Goal: Information Seeking & Learning: Learn about a topic

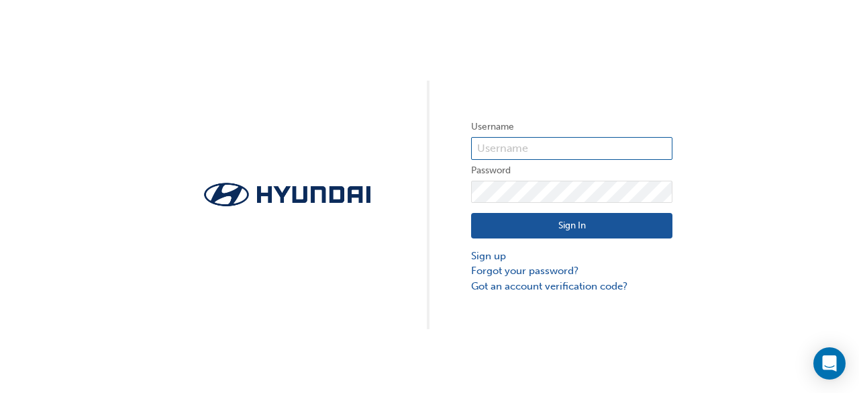
click at [506, 140] on input "text" at bounding box center [571, 148] width 201 height 23
type input "36626"
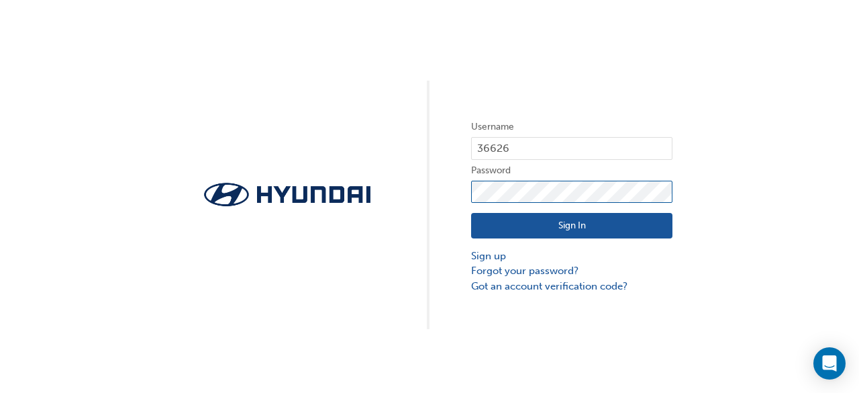
click button "Sign In" at bounding box center [571, 225] width 201 height 25
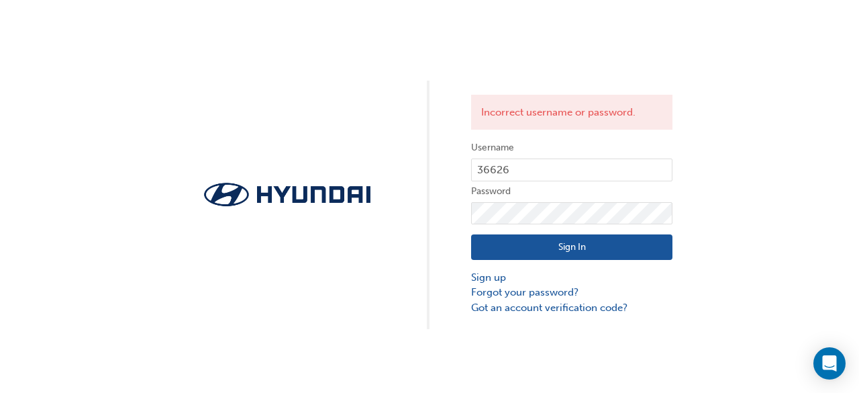
click at [550, 250] on button "Sign In" at bounding box center [571, 246] width 201 height 25
click button "Sign In" at bounding box center [571, 246] width 201 height 25
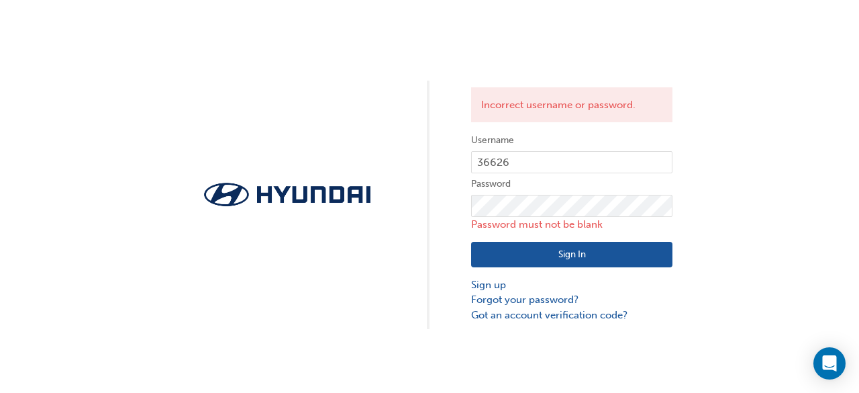
click at [588, 146] on label "Username" at bounding box center [571, 140] width 201 height 16
click at [586, 162] on input "36626" at bounding box center [571, 162] width 201 height 23
type input "3"
type input "36626"
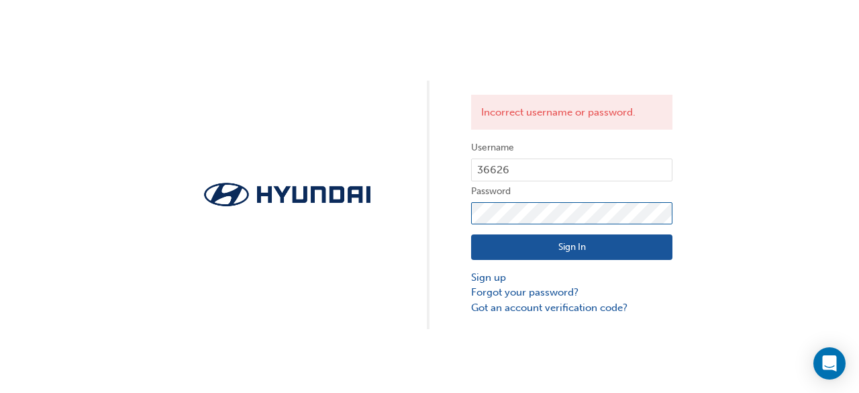
click button "Sign In" at bounding box center [571, 246] width 201 height 25
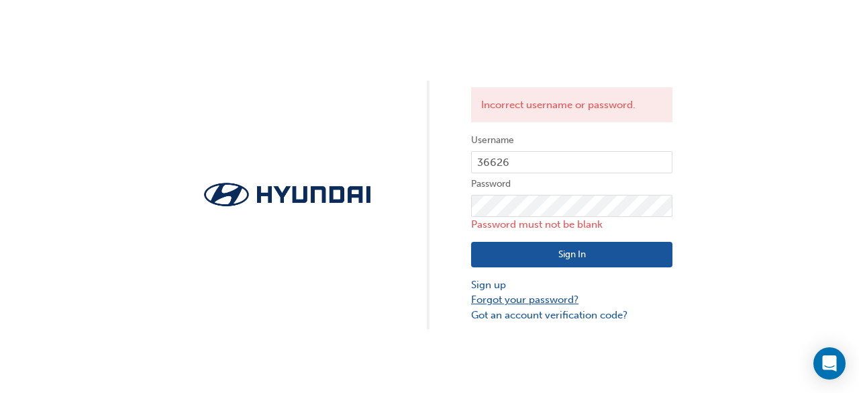
click at [537, 304] on link "Forgot your password?" at bounding box center [571, 299] width 201 height 15
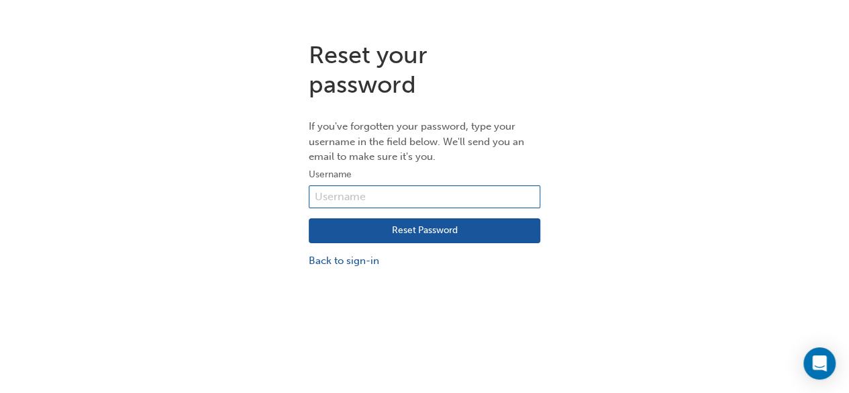
click at [448, 202] on input "text" at bounding box center [425, 196] width 232 height 23
type input "36626"
click at [447, 227] on button "Reset Password" at bounding box center [425, 230] width 232 height 25
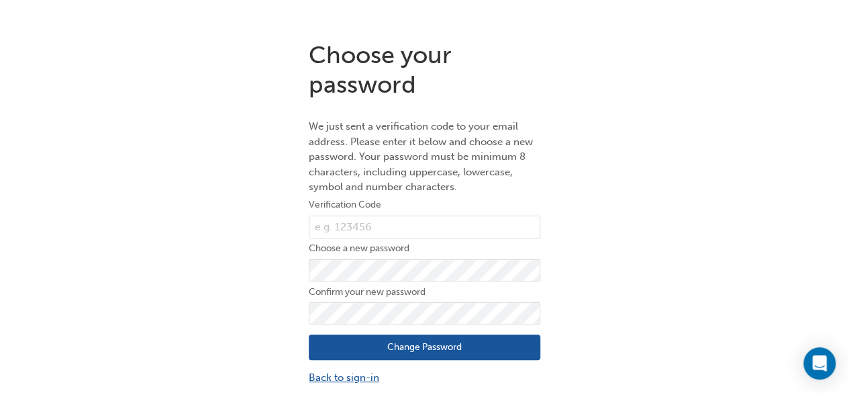
click at [352, 378] on link "Back to sign-in" at bounding box center [425, 377] width 232 height 15
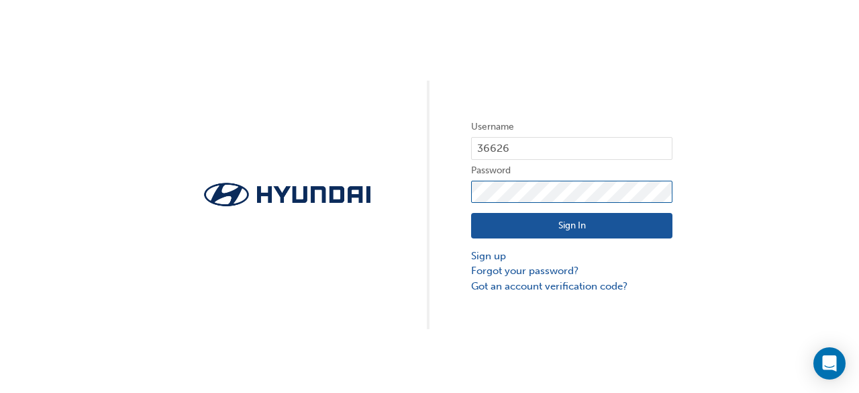
click button "Sign In" at bounding box center [571, 225] width 201 height 25
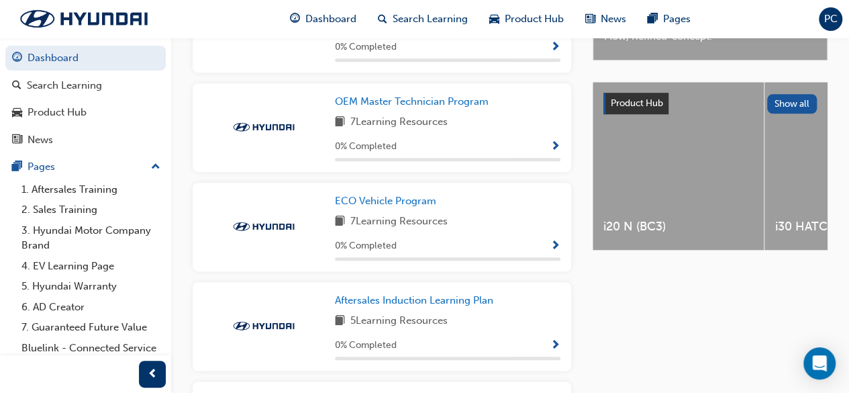
scroll to position [566, 0]
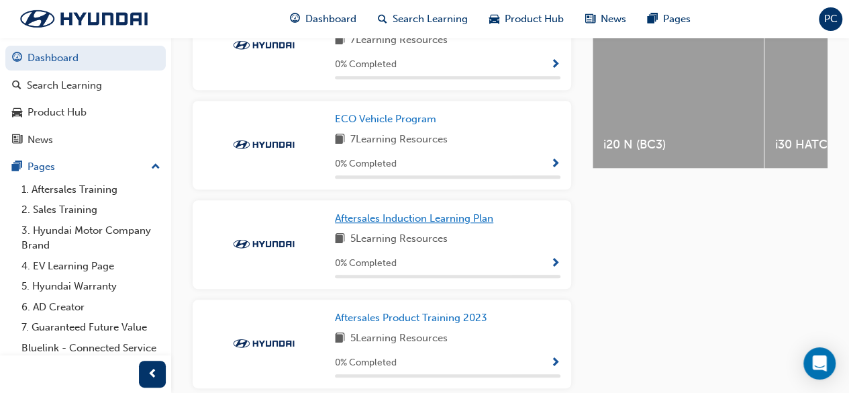
click at [419, 219] on span "Aftersales Induction Learning Plan" at bounding box center [414, 218] width 158 height 12
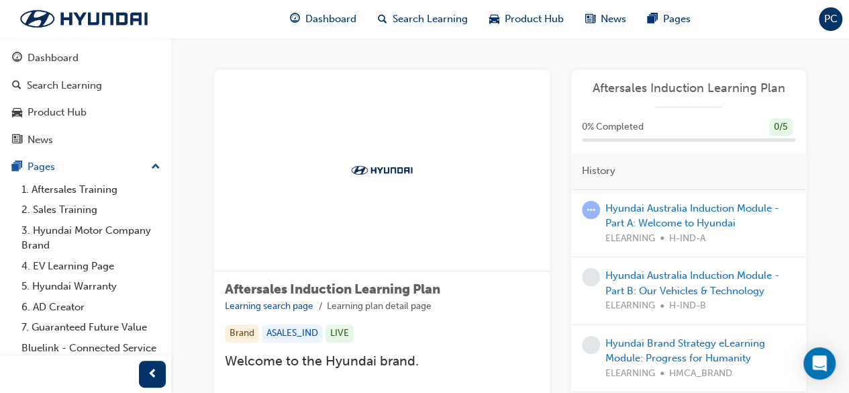
click at [411, 289] on span "Aftersales Induction Learning Plan" at bounding box center [332, 288] width 215 height 15
click at [636, 219] on link "Hyundai Australia Induction Module - Part A: Welcome to Hyundai" at bounding box center [692, 216] width 174 height 28
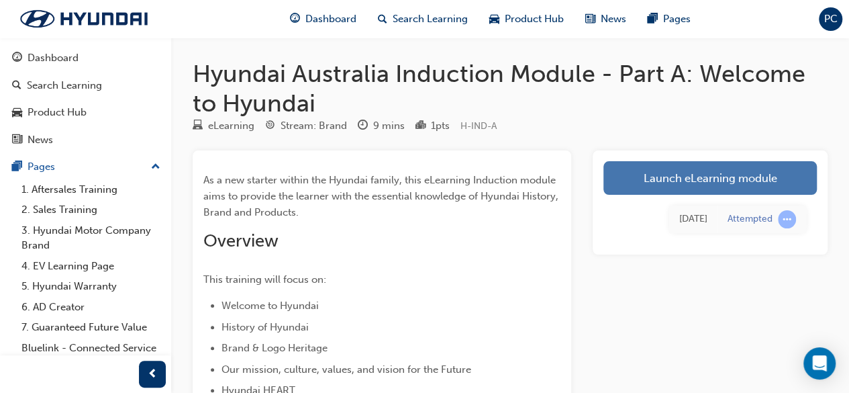
click at [656, 172] on link "Launch eLearning module" at bounding box center [709, 178] width 213 height 34
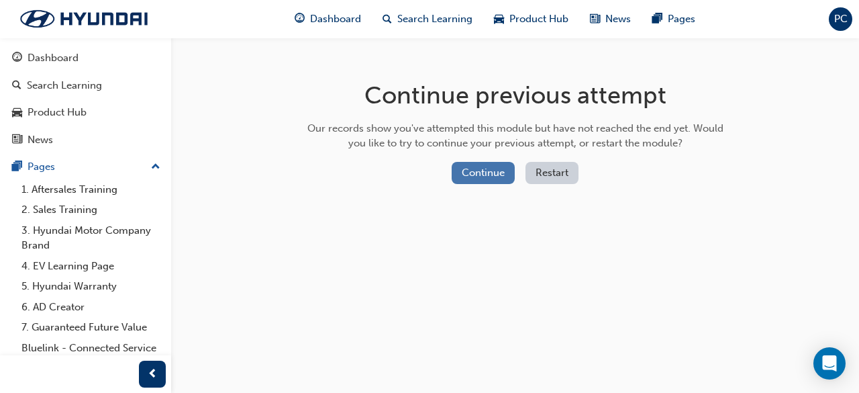
click at [491, 175] on button "Continue" at bounding box center [483, 173] width 63 height 22
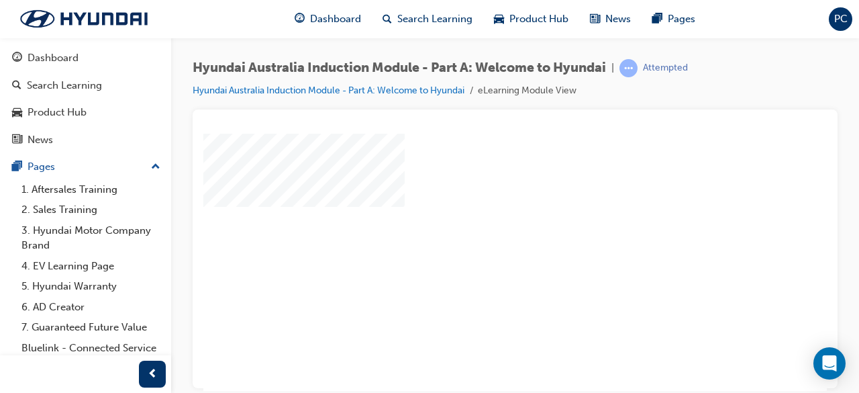
scroll to position [27, 0]
click at [476, 196] on div "play" at bounding box center [476, 196] width 0 height 0
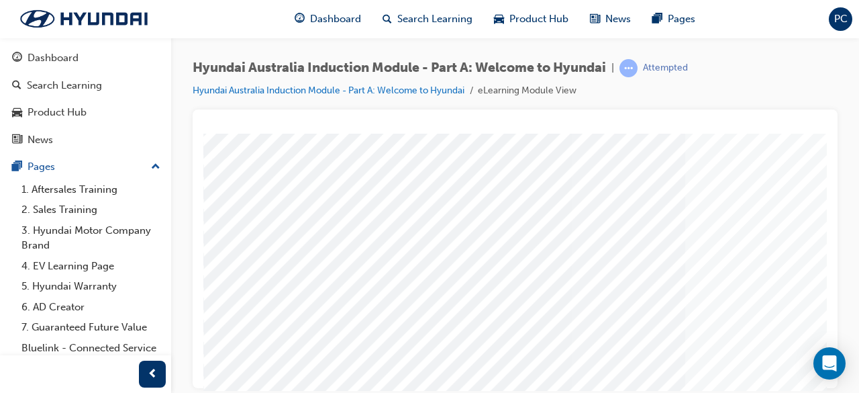
scroll to position [256, 0]
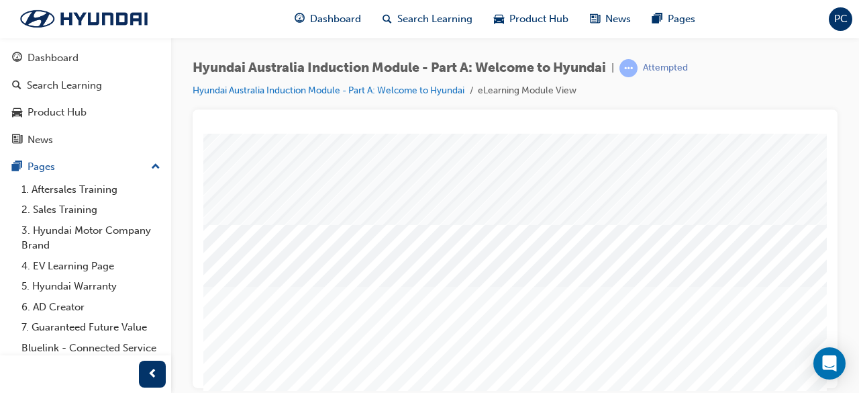
scroll to position [231, 0]
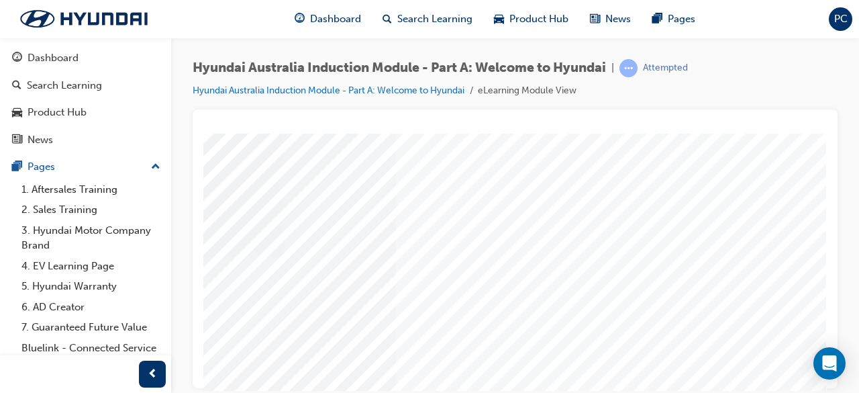
scroll to position [256, 299]
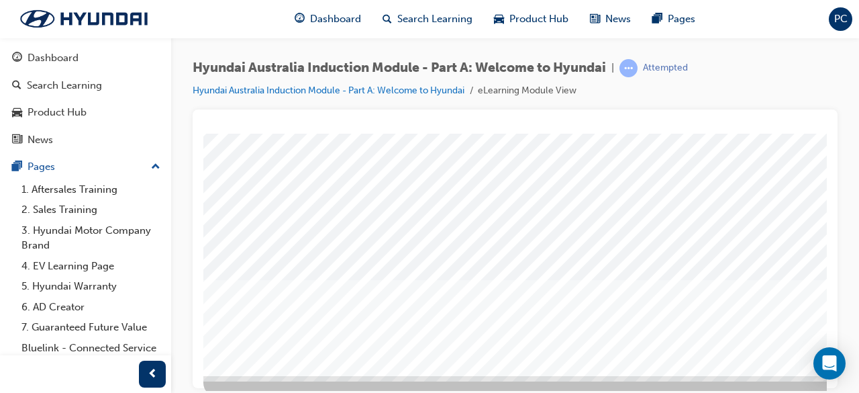
scroll to position [256, 0]
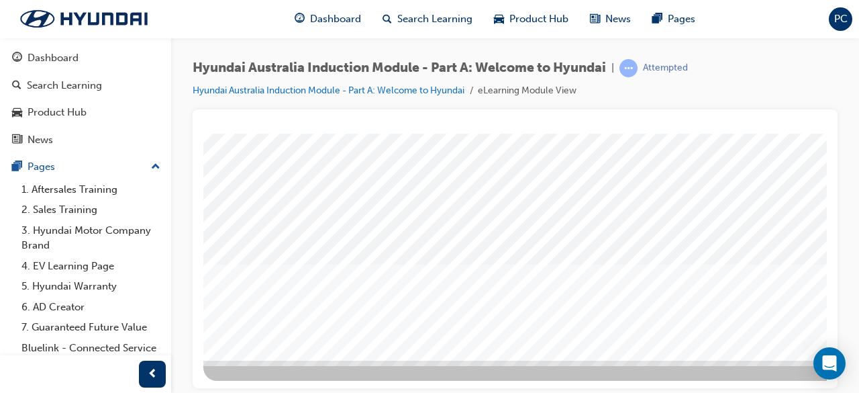
click at [716, 379] on div at bounding box center [659, 128] width 913 height 503
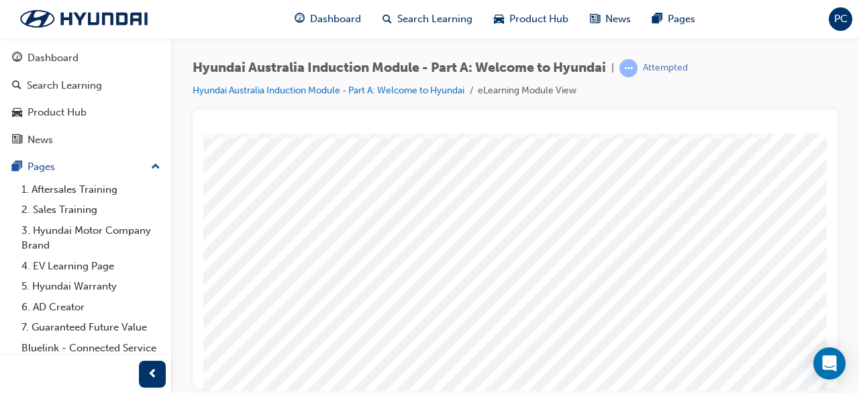
scroll to position [172, 0]
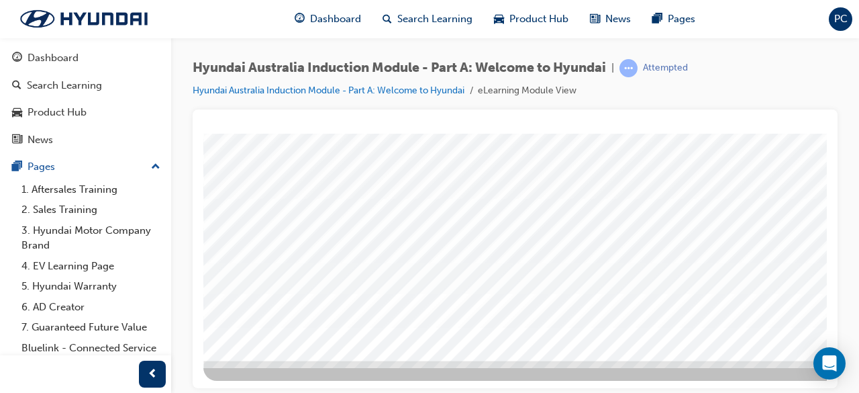
scroll to position [256, 299]
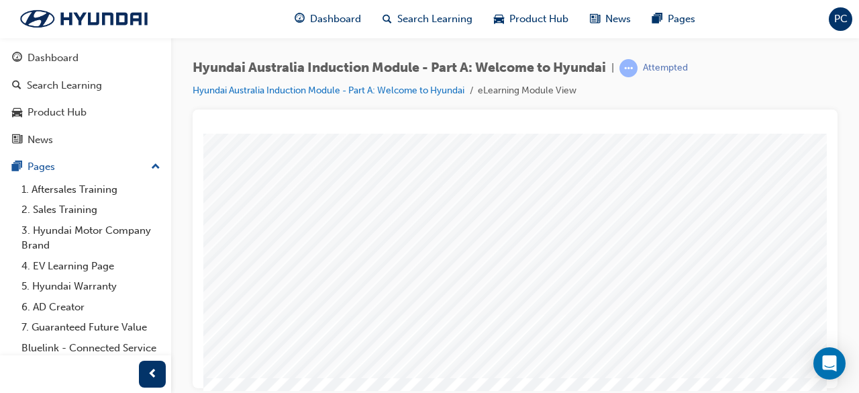
scroll to position [209, 18]
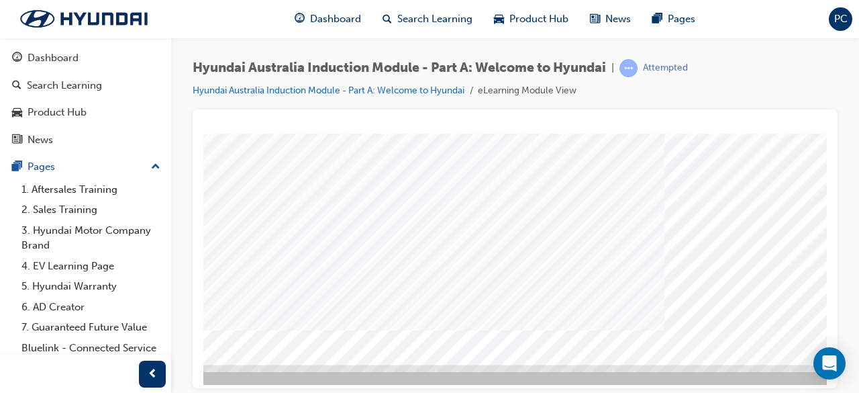
scroll to position [252, 299]
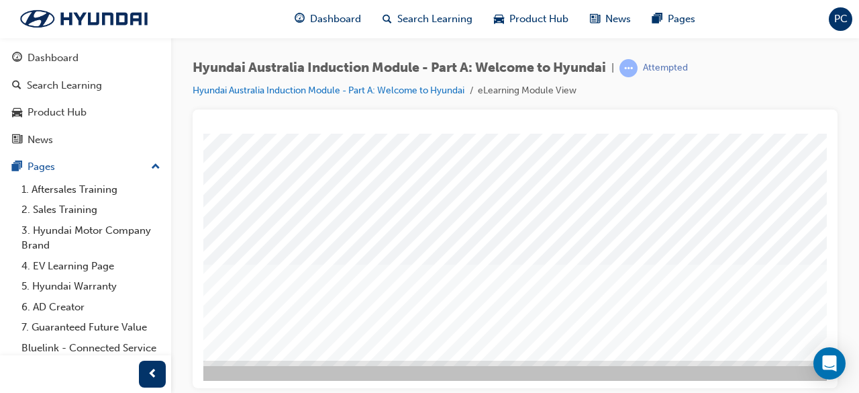
scroll to position [256, 299]
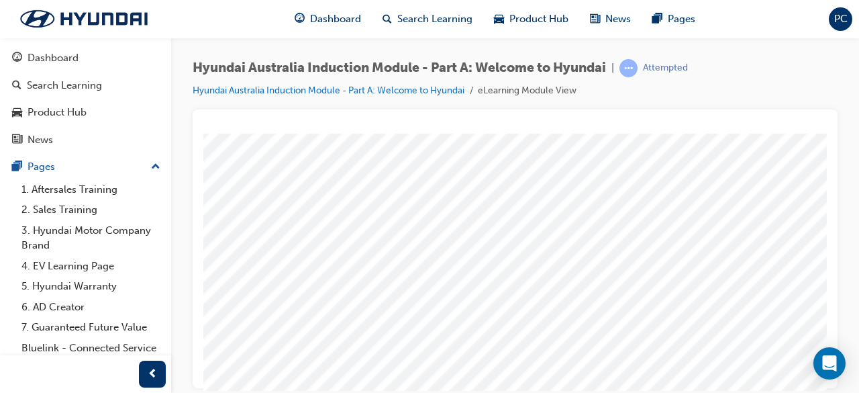
scroll to position [94, 110]
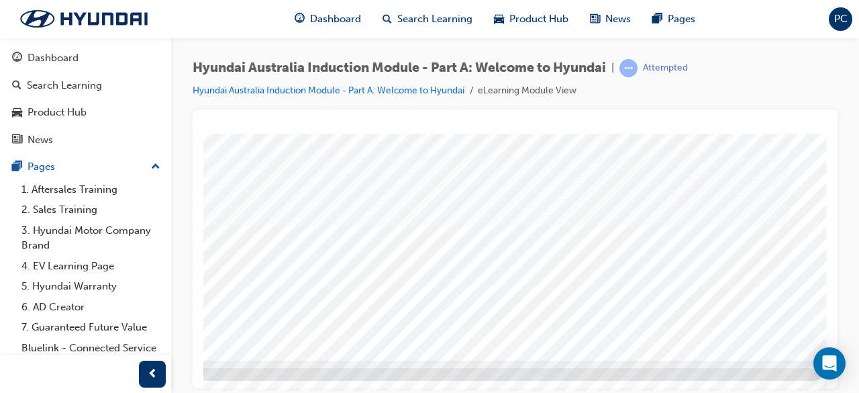
scroll to position [256, 0]
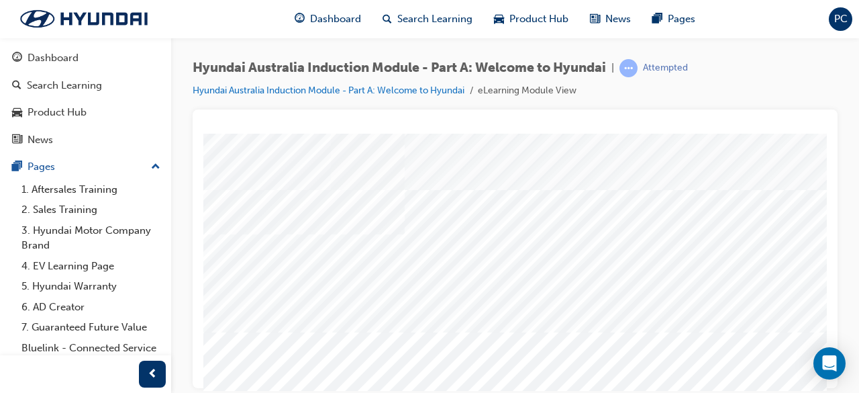
scroll to position [0, 299]
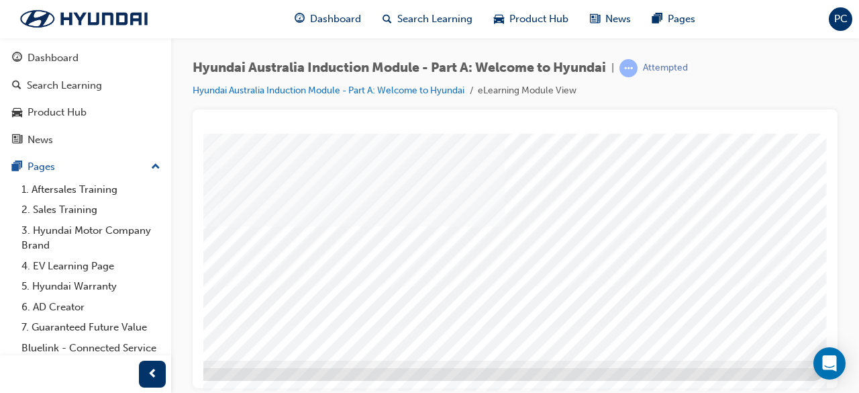
scroll to position [256, 299]
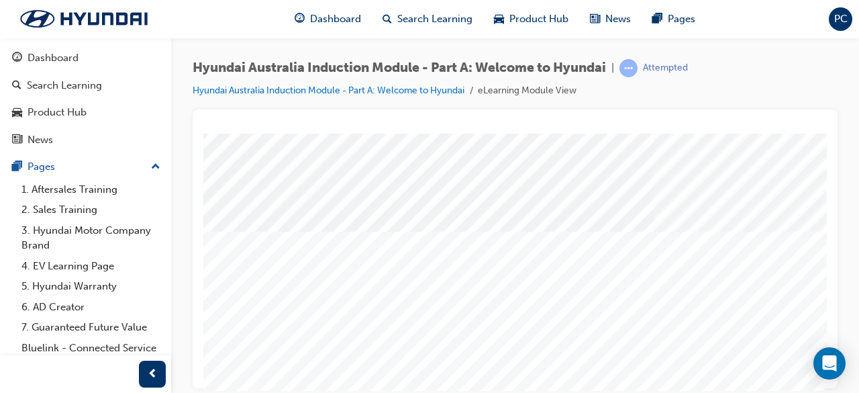
scroll to position [167, 0]
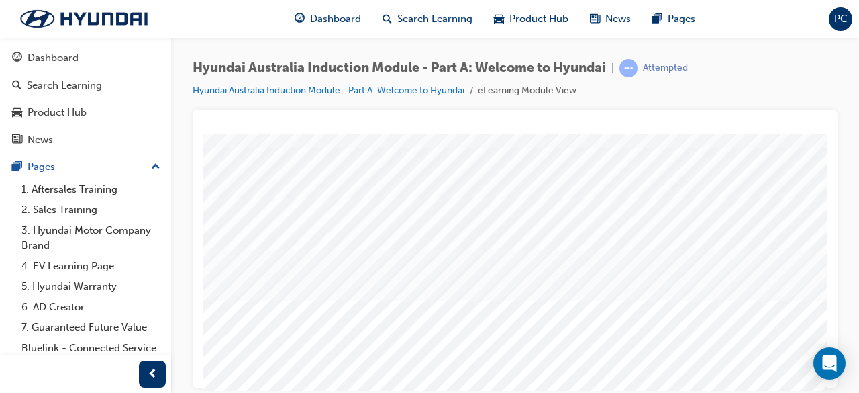
scroll to position [147, 0]
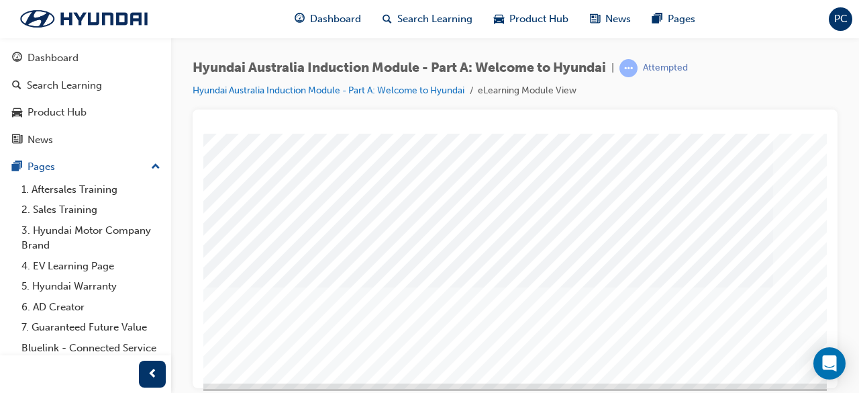
scroll to position [233, 275]
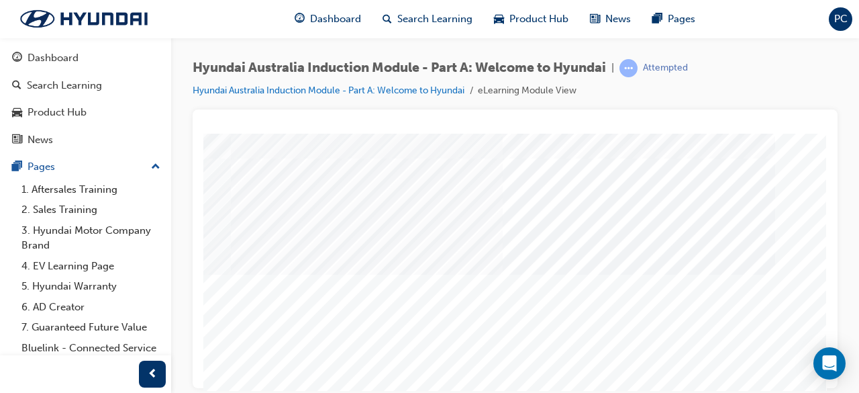
scroll to position [171, 0]
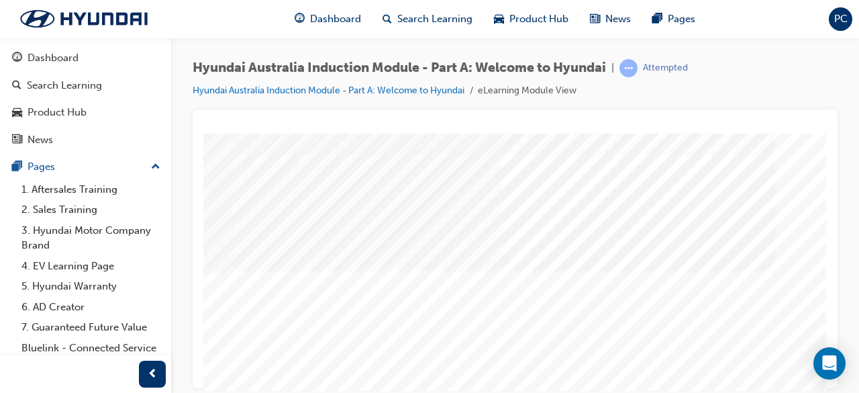
scroll to position [127, 299]
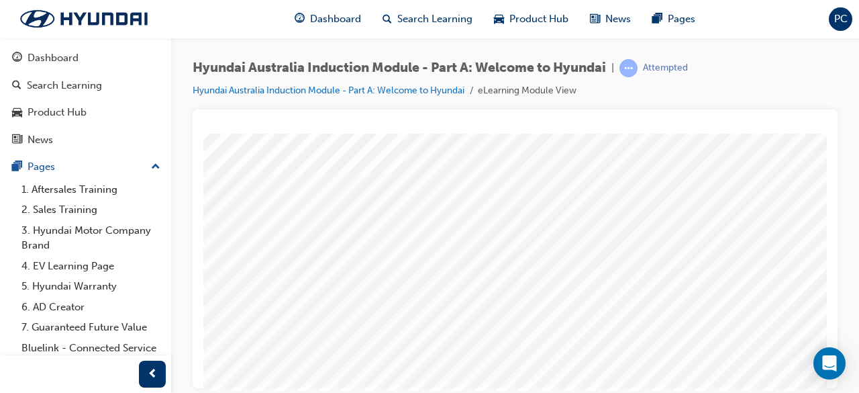
drag, startPoint x: 366, startPoint y: 217, endPoint x: 366, endPoint y: 207, distance: 10.1
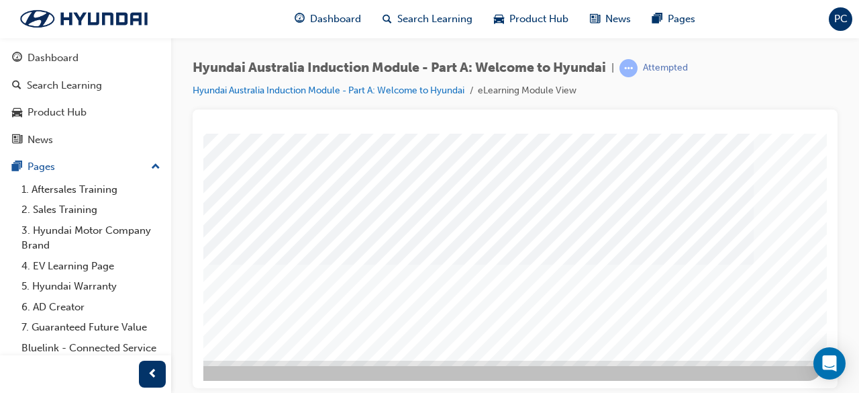
scroll to position [256, 299]
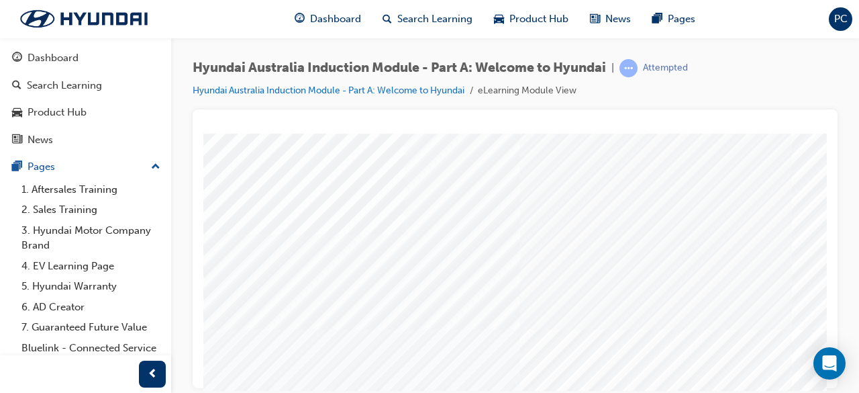
scroll to position [0, 0]
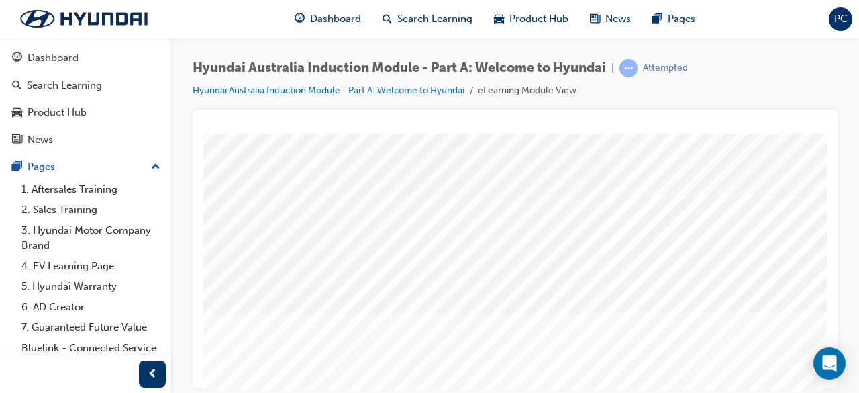
scroll to position [134, 186]
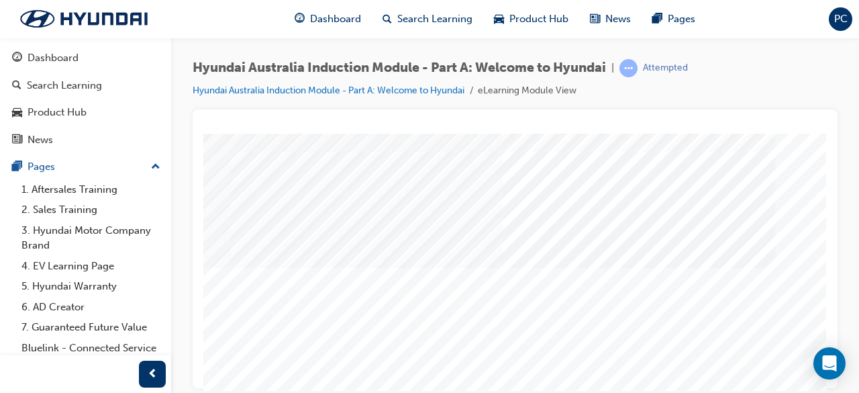
scroll to position [179, 299]
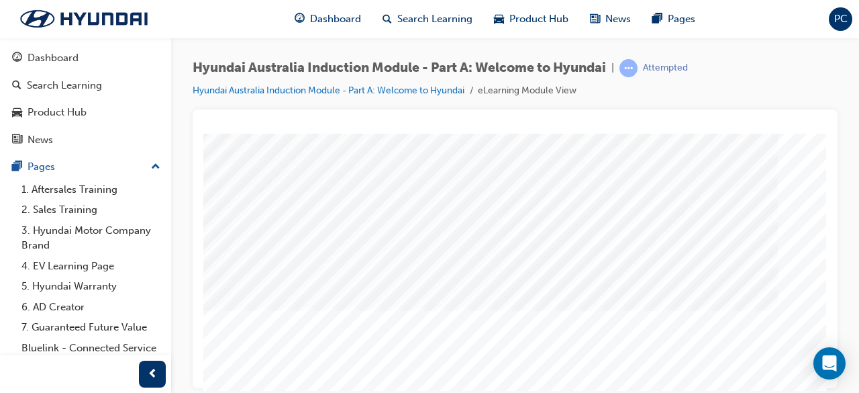
scroll to position [137, 299]
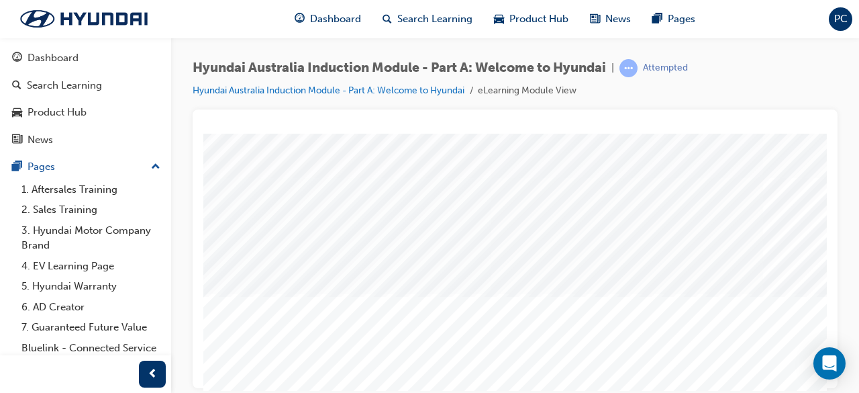
scroll to position [152, 30]
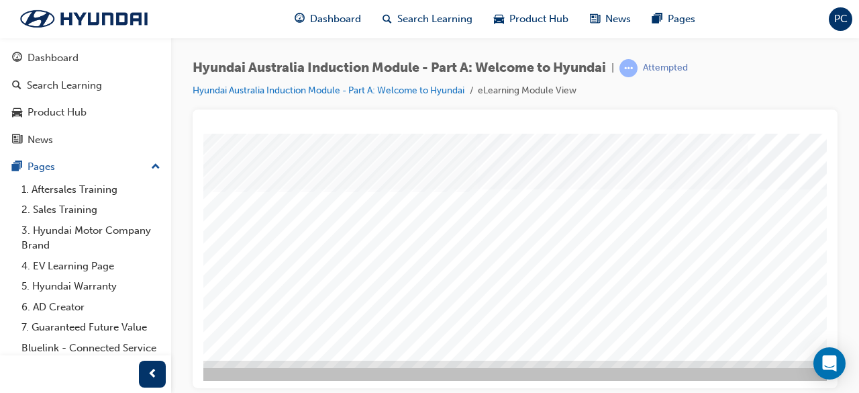
scroll to position [256, 38]
click at [260, 360] on div "Back Trigger this button to go to the previous slide" at bounding box center [213, 375] width 94 height 30
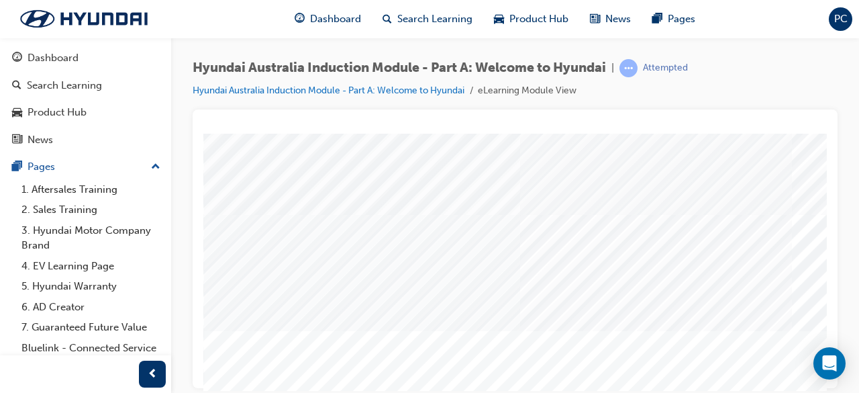
scroll to position [126, 0]
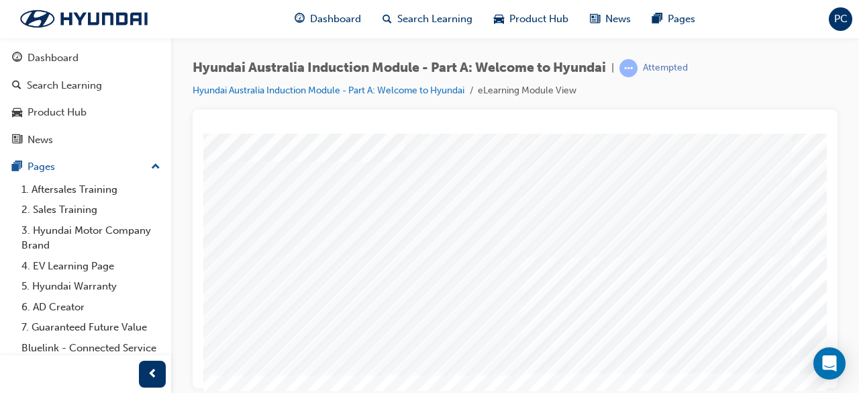
scroll to position [73, 0]
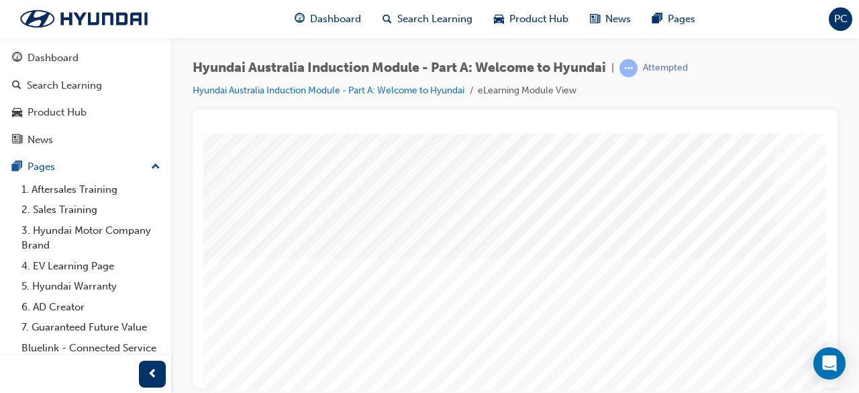
scroll to position [189, 299]
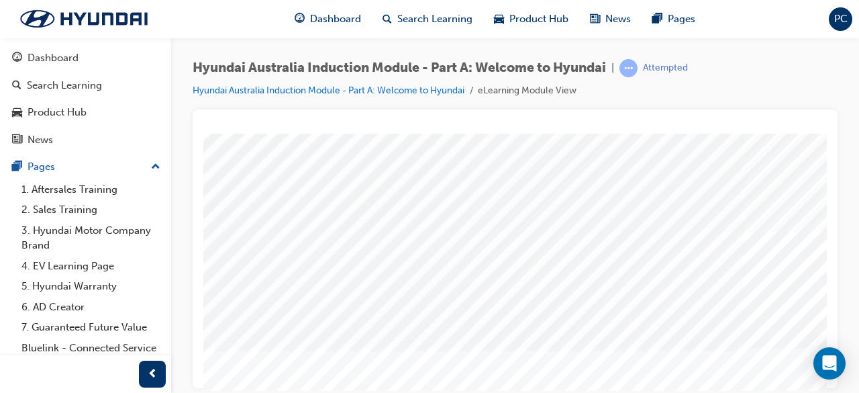
scroll to position [97, 36]
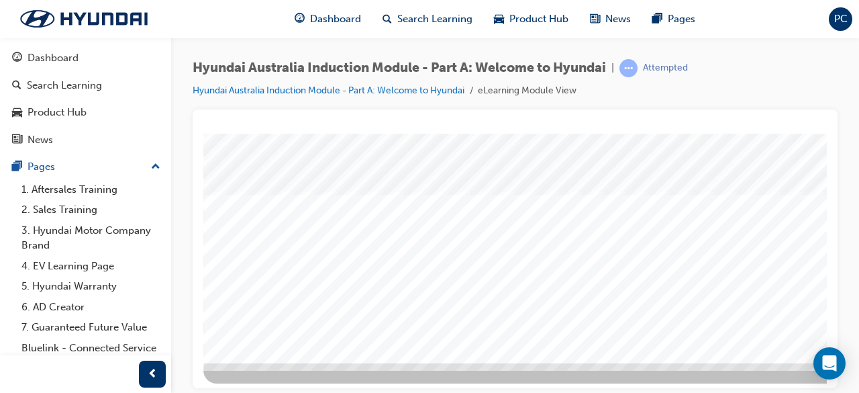
click at [293, 362] on div "Back Trigger this button to go to the previous slide" at bounding box center [250, 377] width 94 height 30
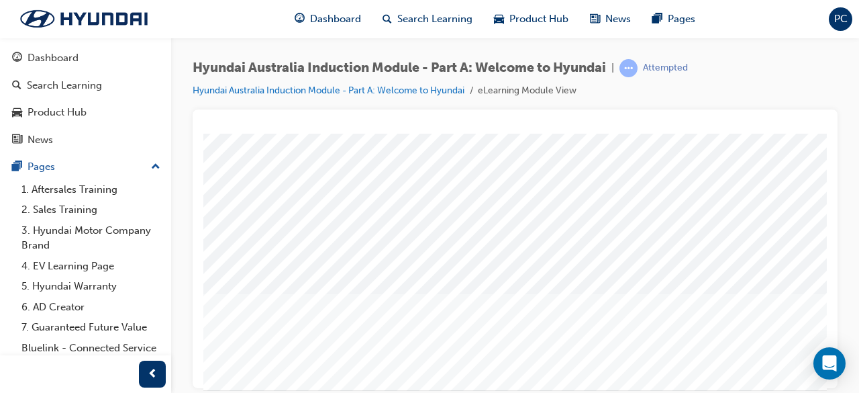
scroll to position [227, 19]
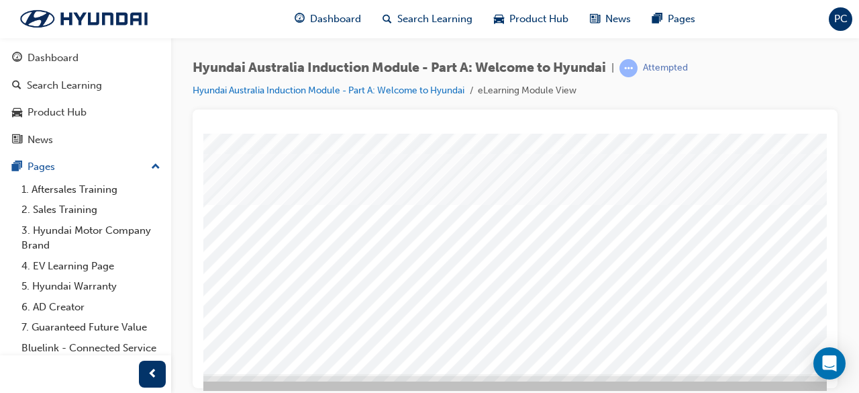
scroll to position [243, 299]
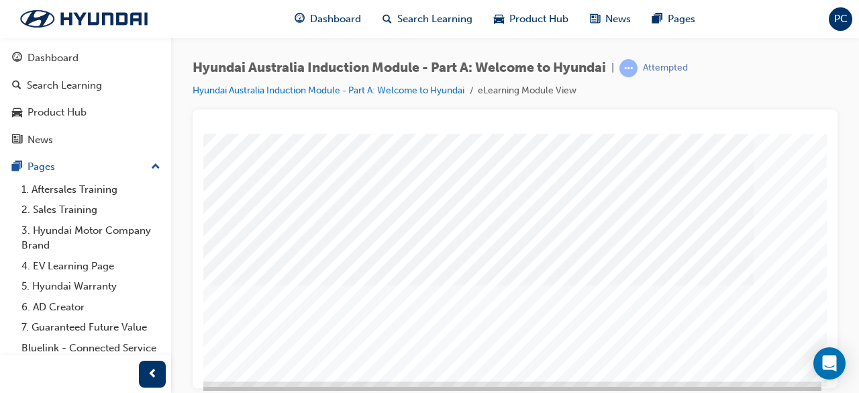
scroll to position [229, 299]
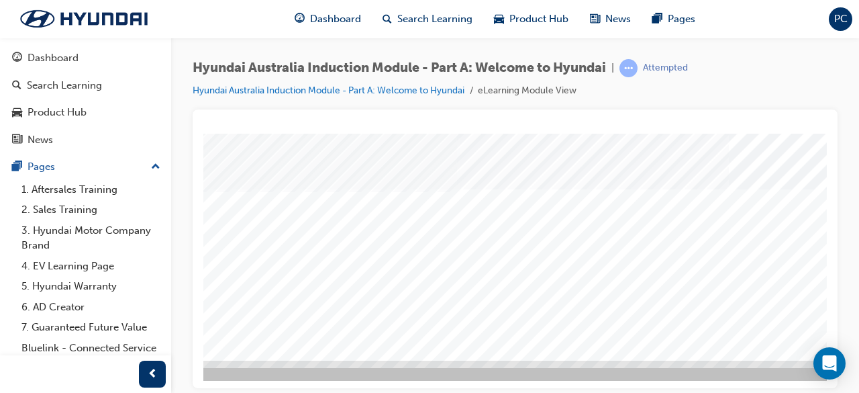
scroll to position [256, 0]
click at [297, 360] on div "Back Trigger this button to go to the previous slide" at bounding box center [250, 375] width 94 height 30
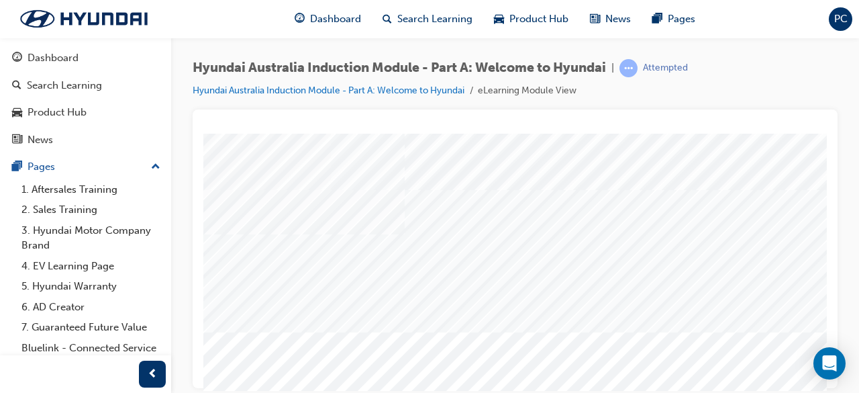
scroll to position [214, 17]
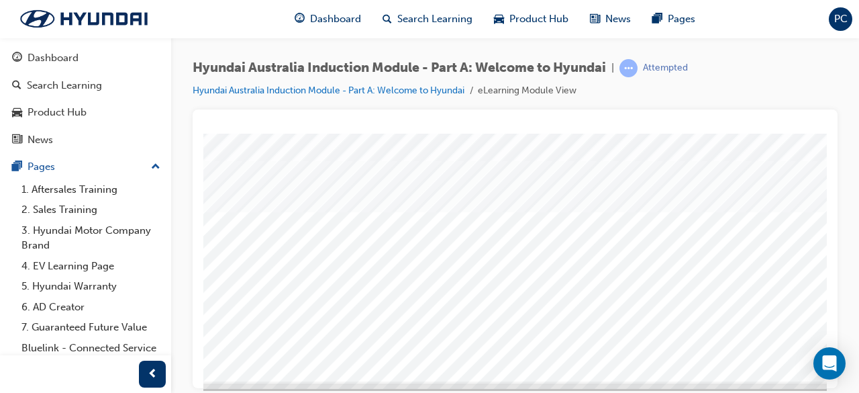
scroll to position [236, 0]
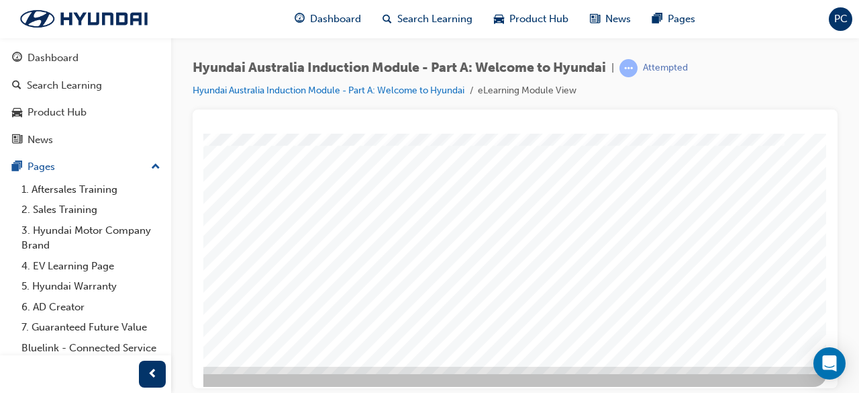
scroll to position [250, 299]
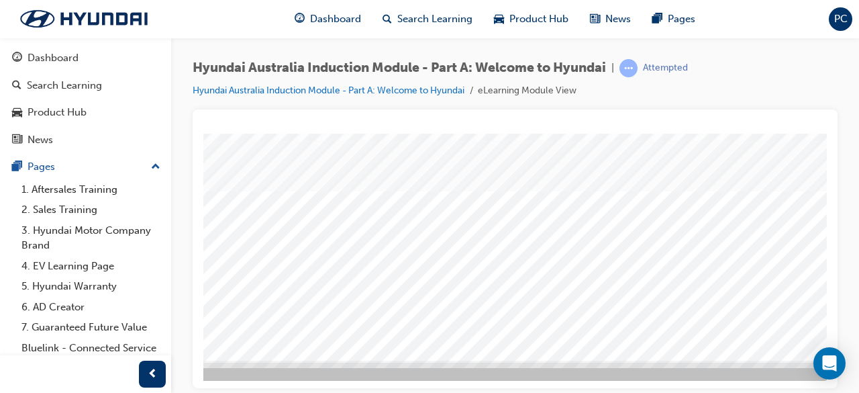
scroll to position [256, 299]
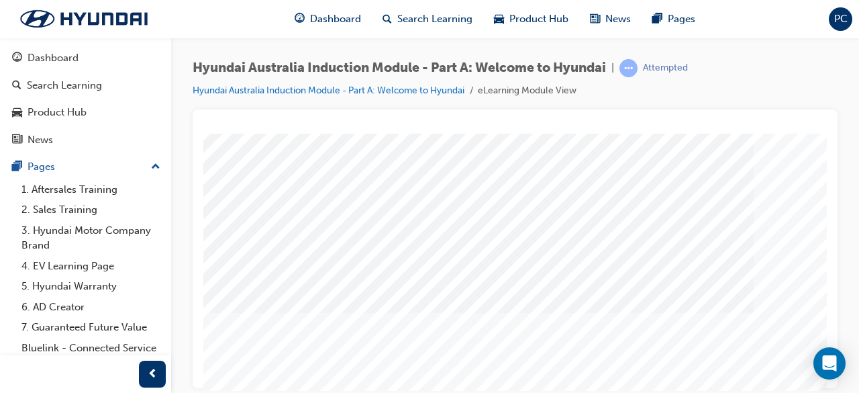
scroll to position [205, 299]
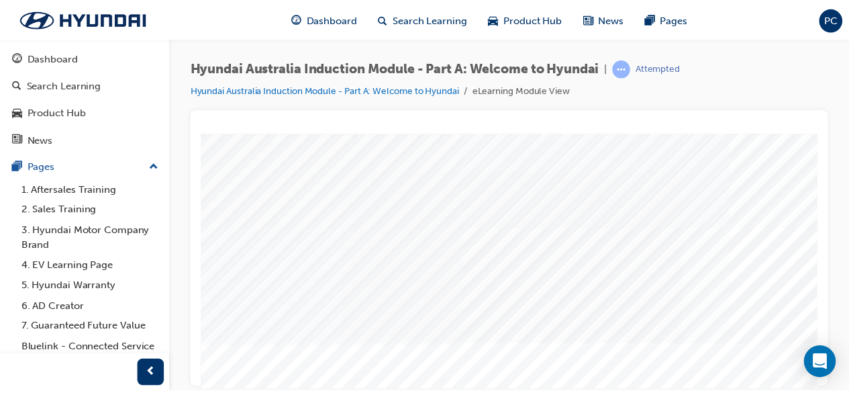
scroll to position [110, 0]
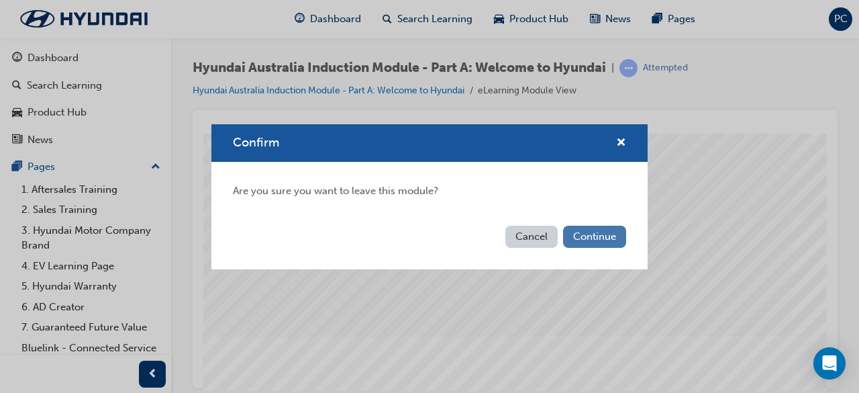
click at [591, 227] on button "Continue" at bounding box center [594, 236] width 63 height 22
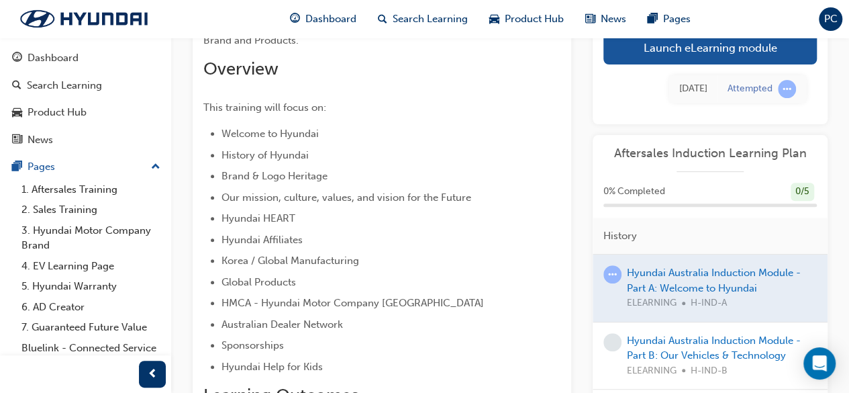
click at [750, 300] on div at bounding box center [710, 288] width 235 height 67
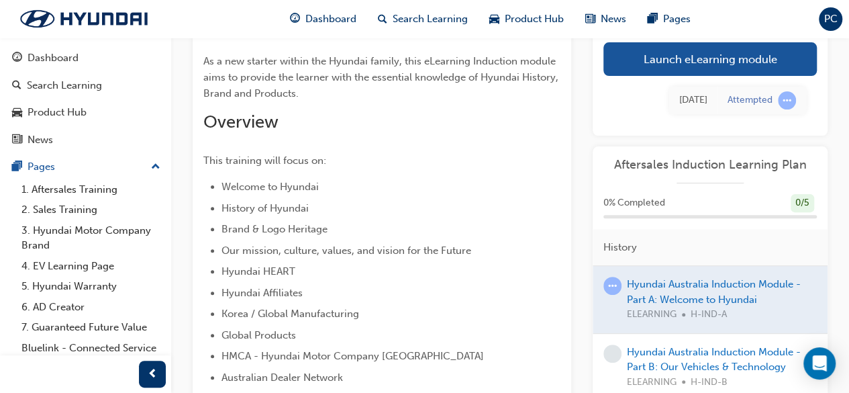
scroll to position [119, 0]
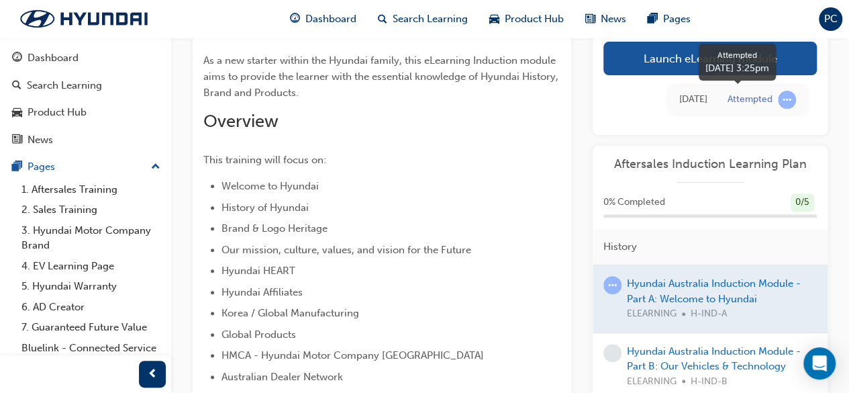
click at [781, 99] on span "learningRecordVerb_ATTEMPT-icon" at bounding box center [787, 100] width 18 height 18
click at [753, 101] on div "Attempted" at bounding box center [749, 99] width 45 height 13
click at [780, 301] on div at bounding box center [710, 298] width 235 height 67
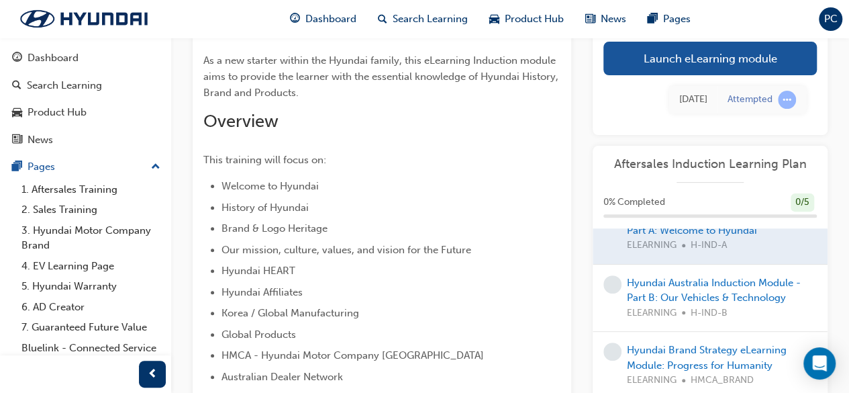
scroll to position [72, 0]
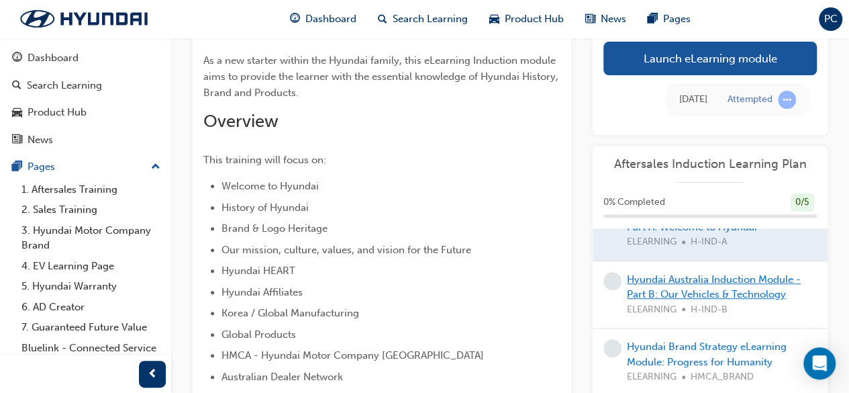
click at [750, 293] on link "Hyundai Australia Induction Module - Part B: Our Vehicles & Technology" at bounding box center [714, 287] width 174 height 28
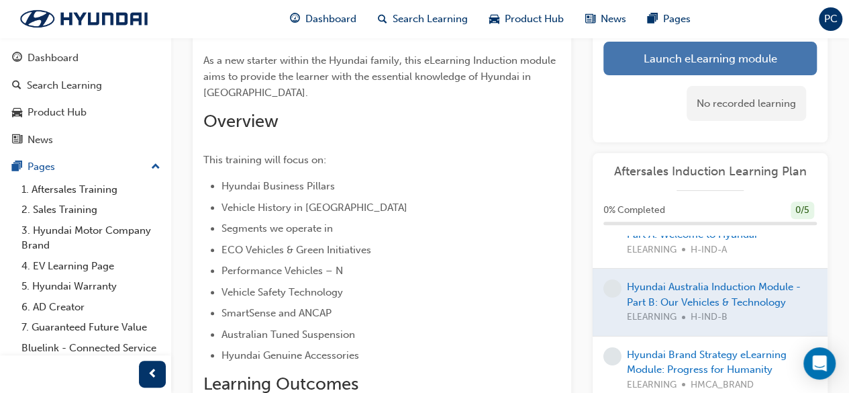
click at [678, 66] on link "Launch eLearning module" at bounding box center [709, 59] width 213 height 34
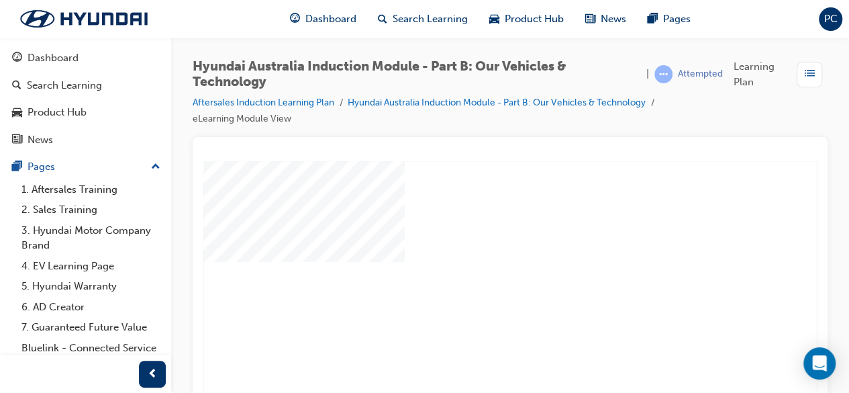
click at [471, 251] on div "play" at bounding box center [471, 251] width 0 height 0
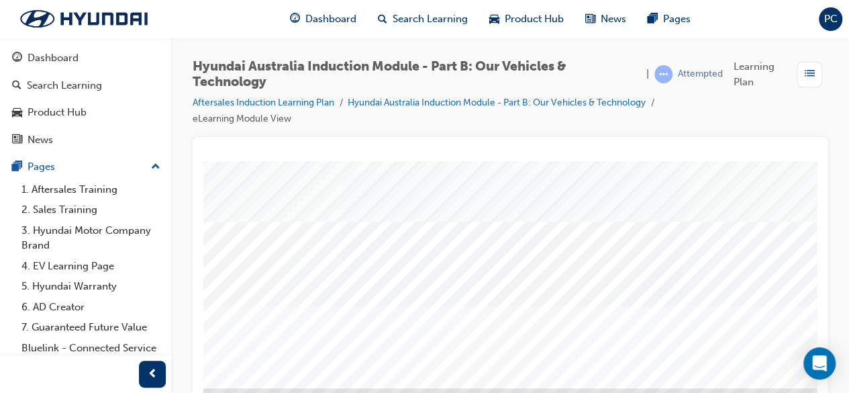
scroll to position [256, 69]
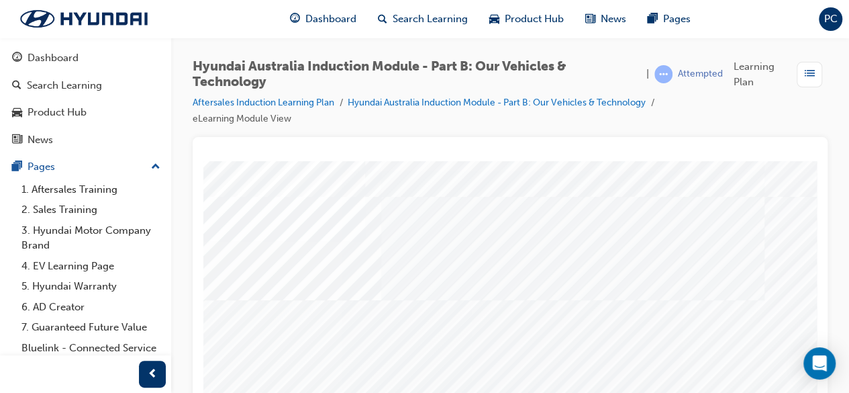
scroll to position [20, 40]
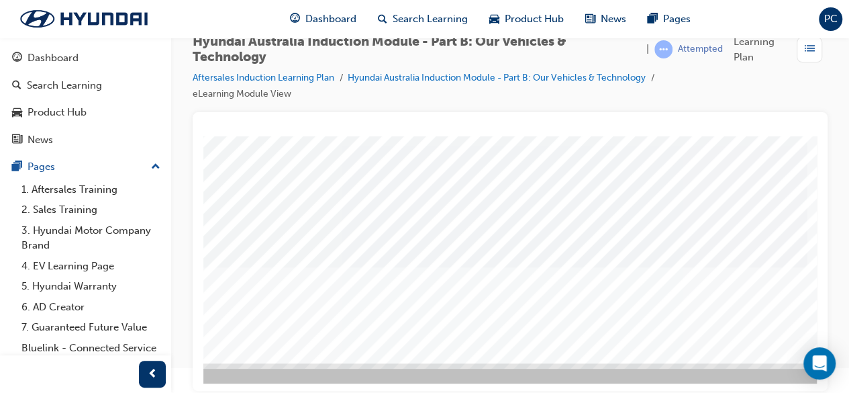
scroll to position [256, 309]
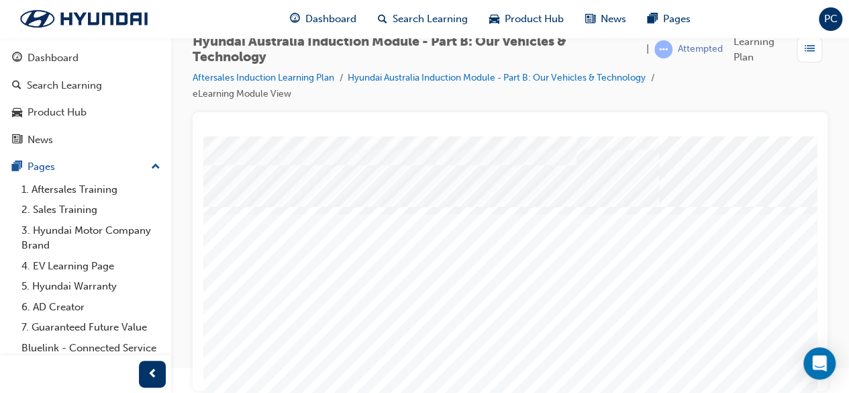
scroll to position [0, 0]
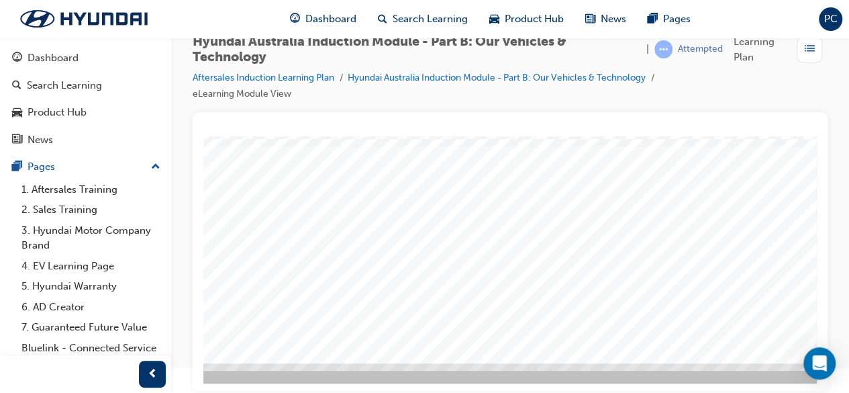
scroll to position [256, 309]
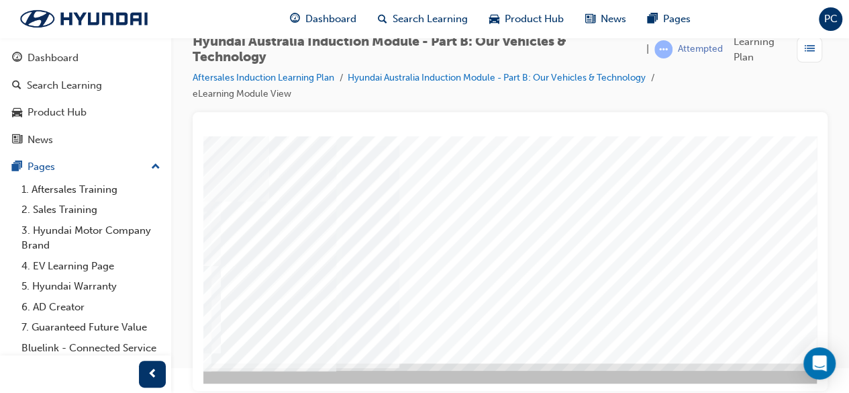
scroll to position [256, 309]
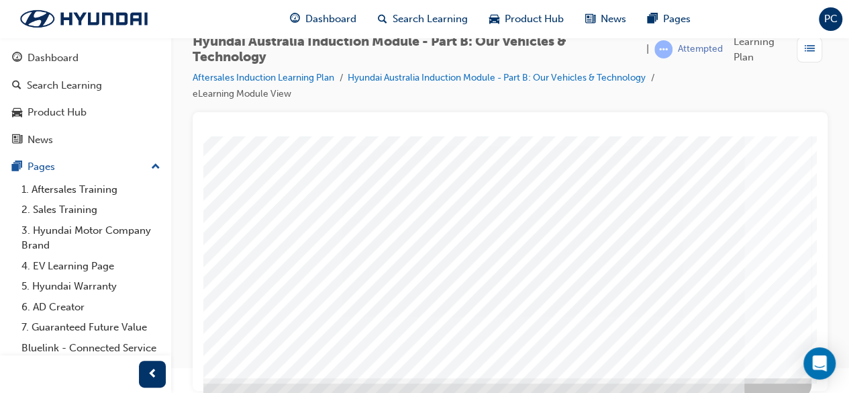
scroll to position [241, 309]
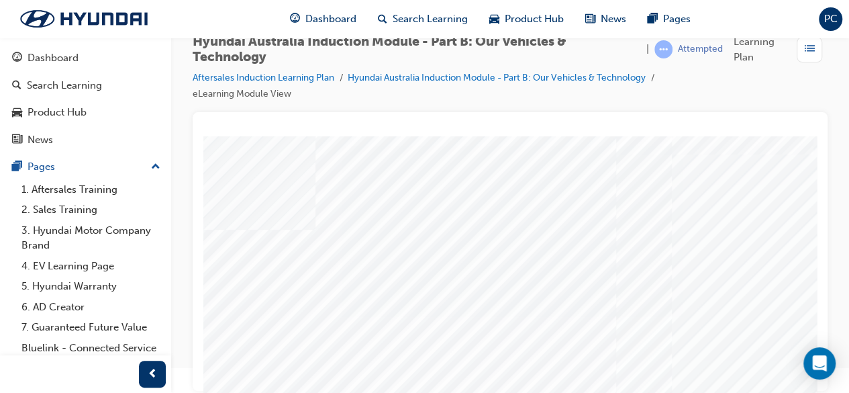
scroll to position [4, 89]
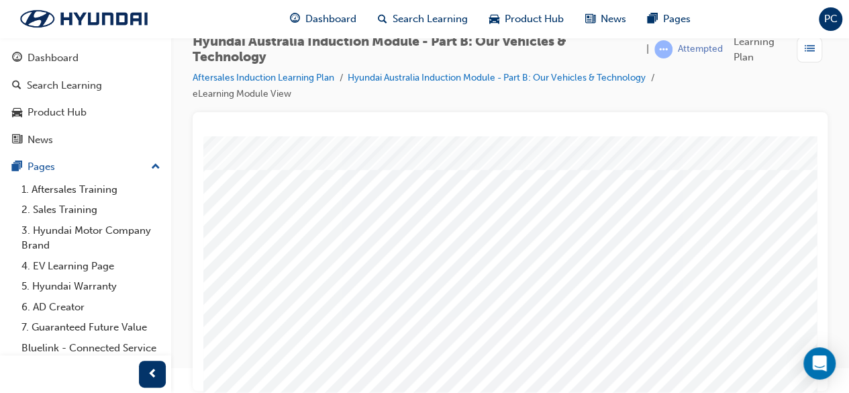
scroll to position [256, 0]
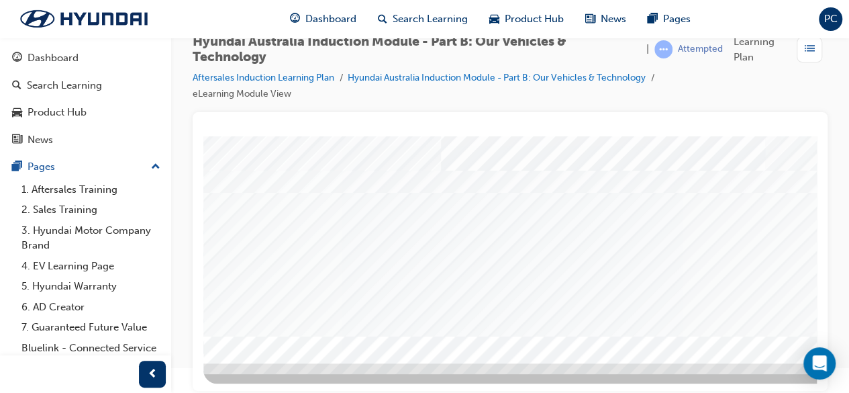
scroll to position [113, 0]
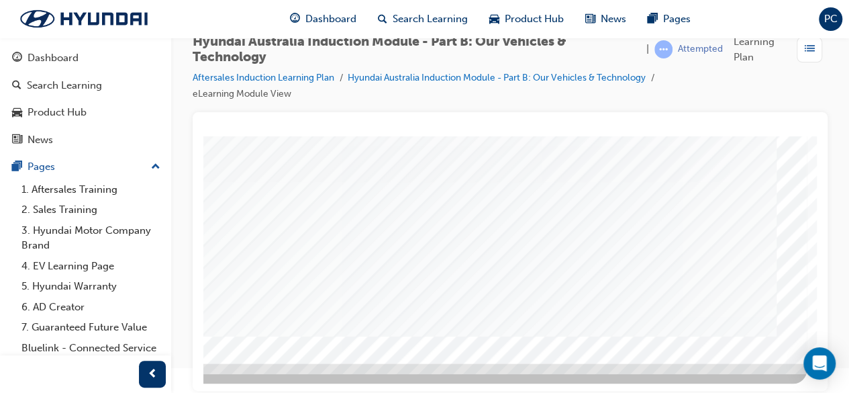
scroll to position [0, 0]
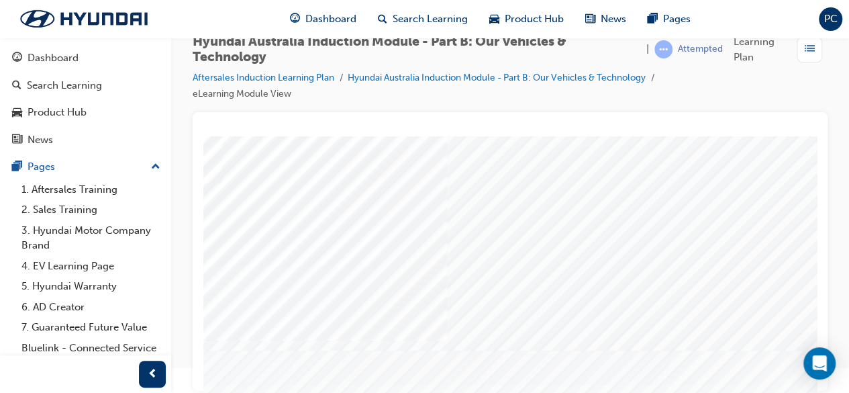
scroll to position [54, 183]
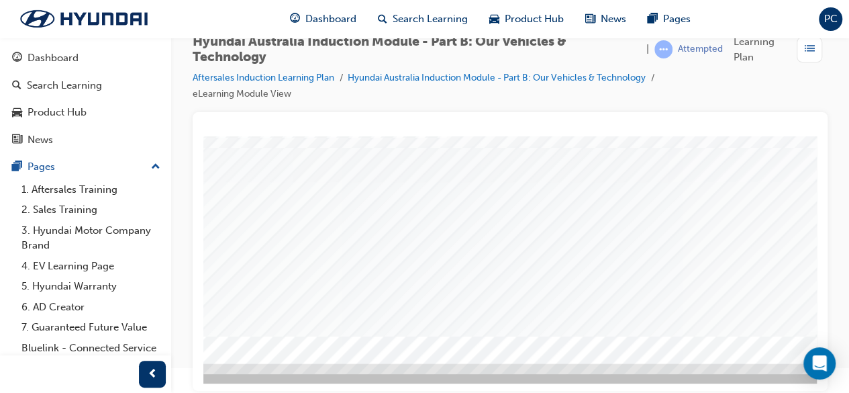
scroll to position [242, 309]
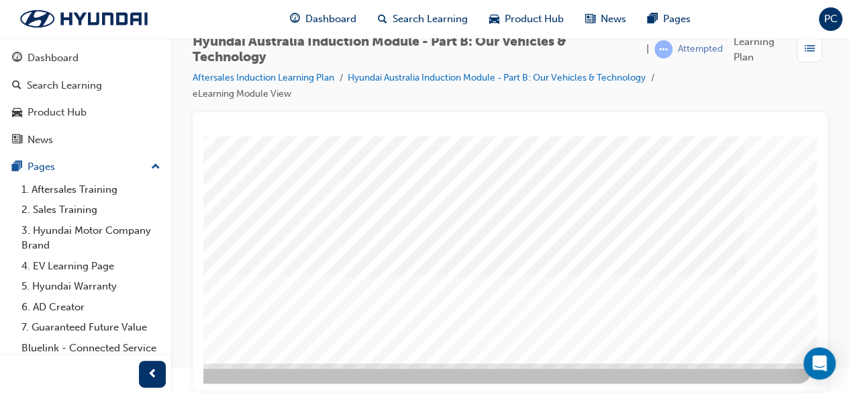
scroll to position [256, 309]
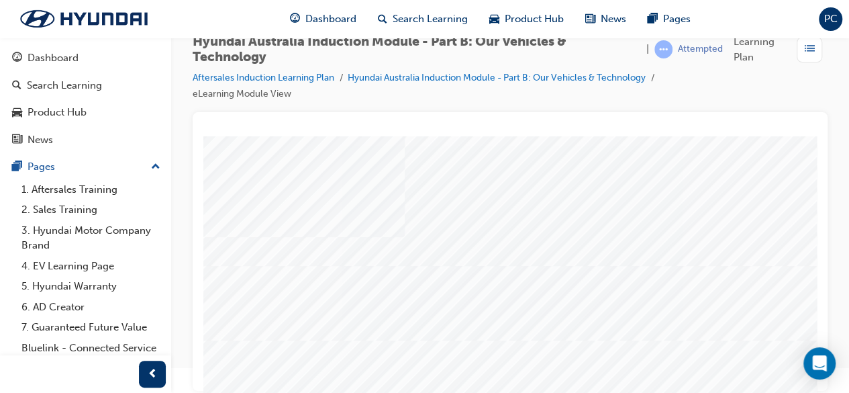
scroll to position [0, 0]
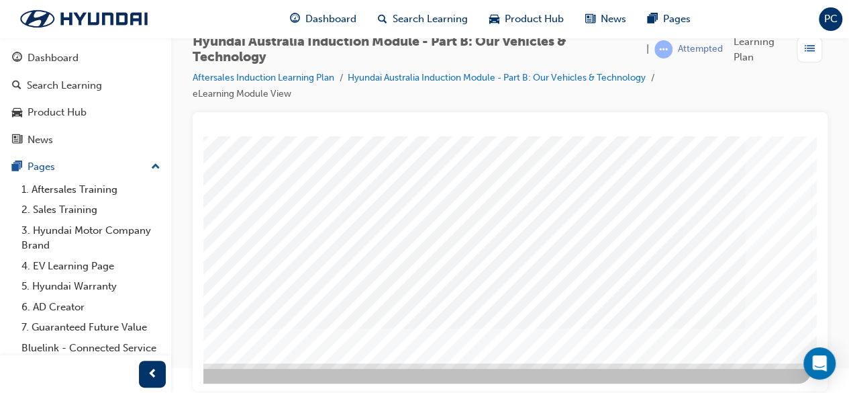
scroll to position [0, 0]
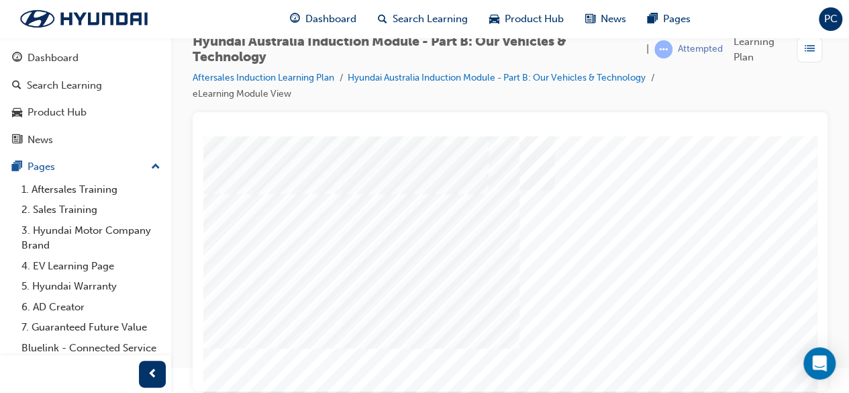
scroll to position [228, 32]
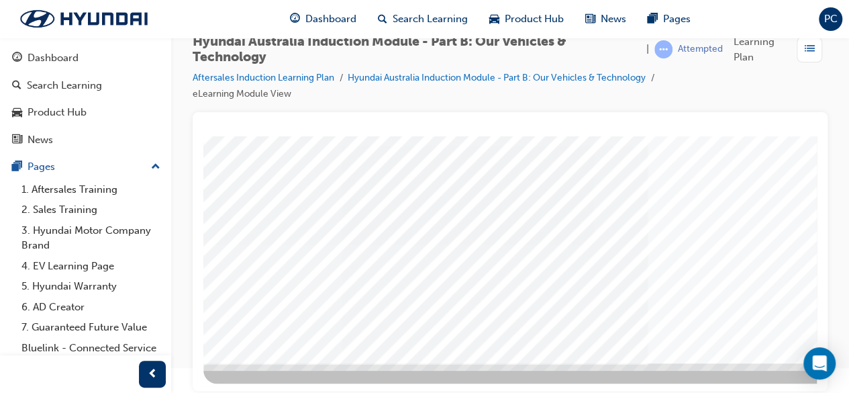
scroll to position [256, 309]
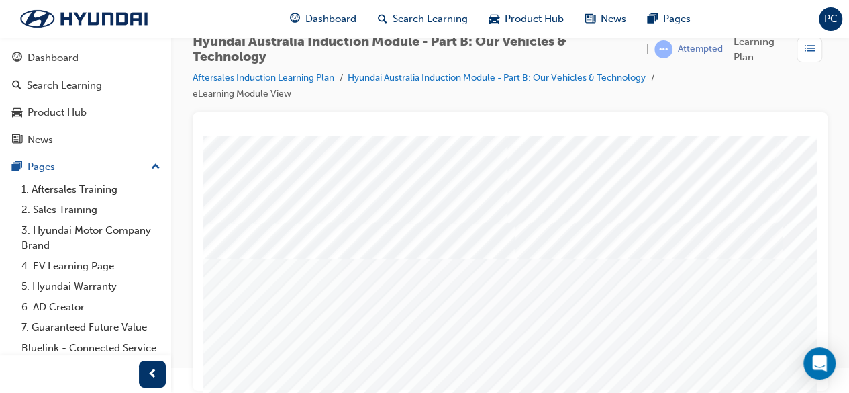
scroll to position [208, 0]
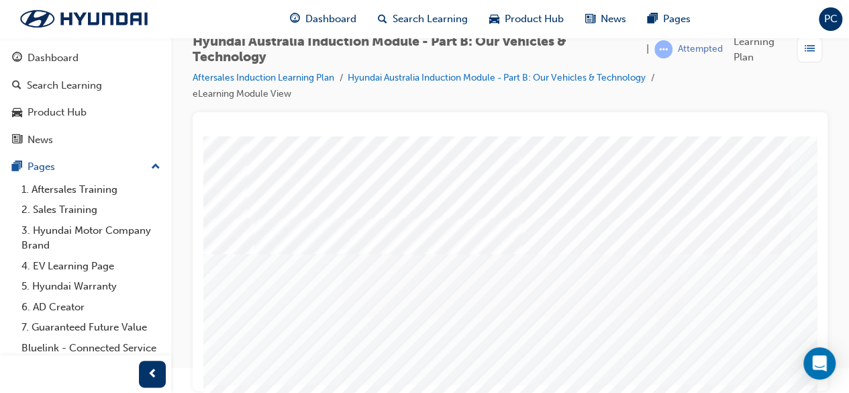
scroll to position [208, 309]
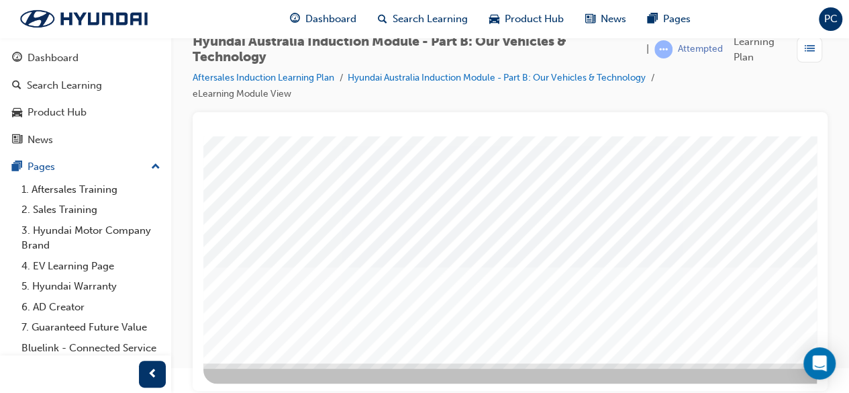
scroll to position [256, 309]
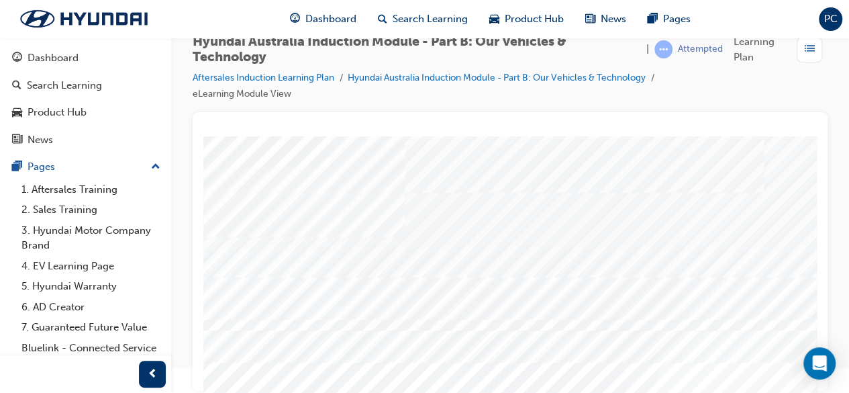
scroll to position [256, 0]
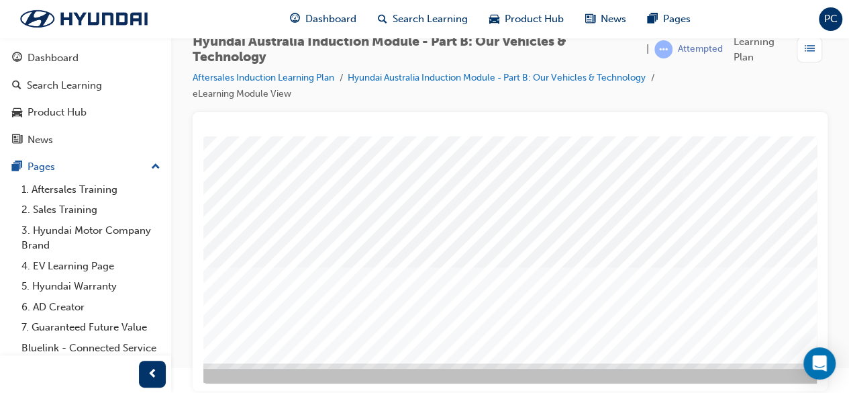
scroll to position [256, 309]
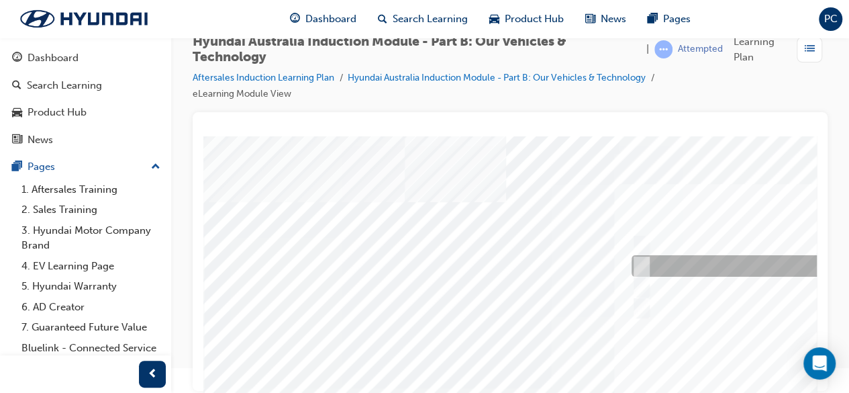
click at [640, 266] on input "Electrification" at bounding box center [638, 266] width 15 height 15
checkbox input "true"
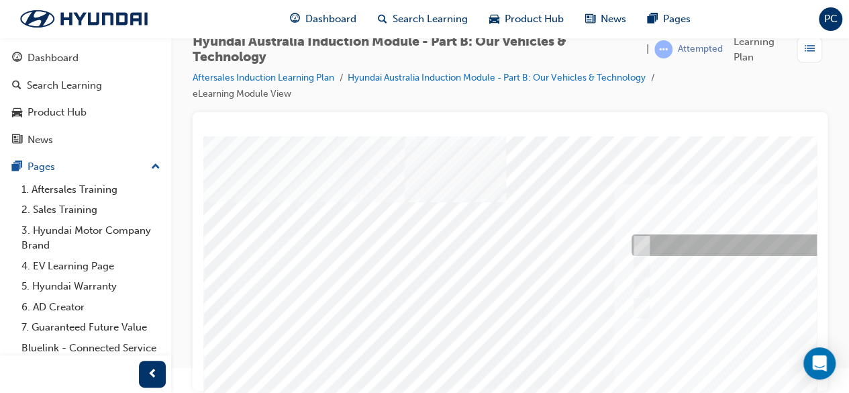
click at [646, 248] on div at bounding box center [853, 245] width 450 height 21
checkbox input "true"
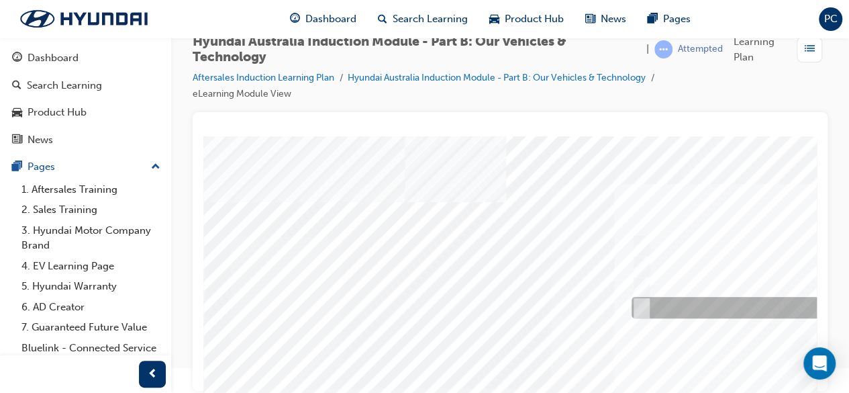
click at [648, 305] on div at bounding box center [853, 307] width 450 height 21
checkbox input "true"
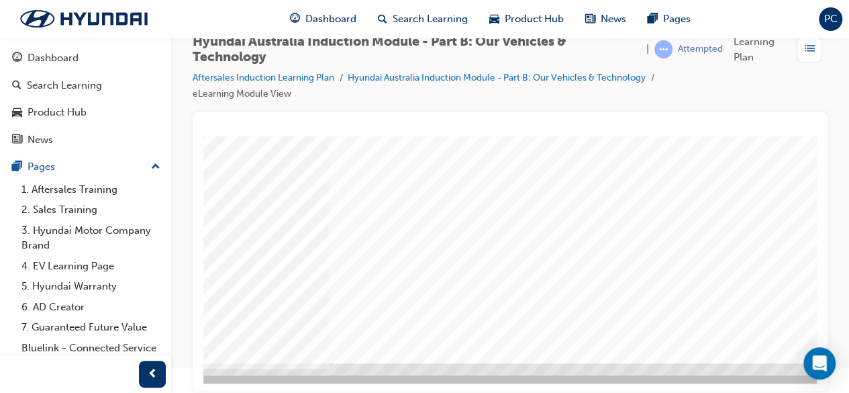
scroll to position [256, 286]
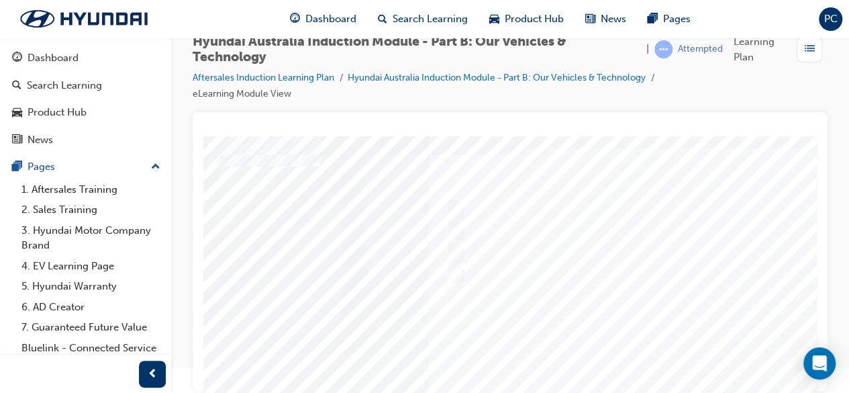
scroll to position [36, 188]
click at [615, 337] on div at bounding box center [471, 342] width 913 height 483
drag, startPoint x: 371, startPoint y: 318, endPoint x: 391, endPoint y: 135, distance: 184.3
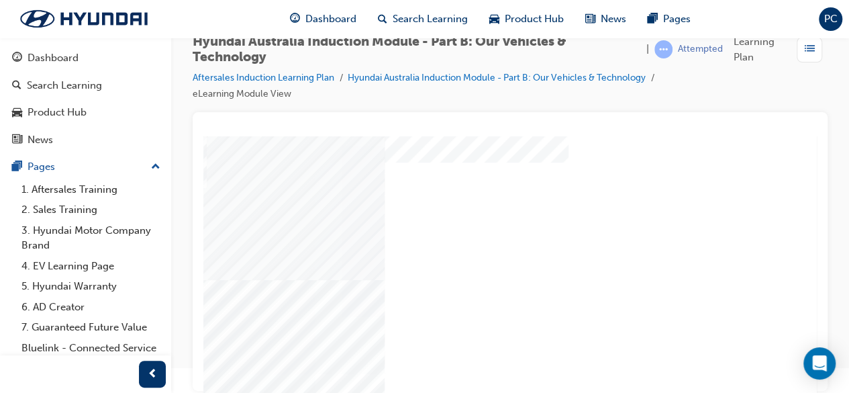
click at [621, 181] on div "Quiz_Q_2" at bounding box center [360, 363] width 913 height 483
drag, startPoint x: 391, startPoint y: 217, endPoint x: 586, endPoint y: 385, distance: 257.0
drag, startPoint x: 408, startPoint y: 305, endPoint x: 775, endPoint y: 270, distance: 368.7
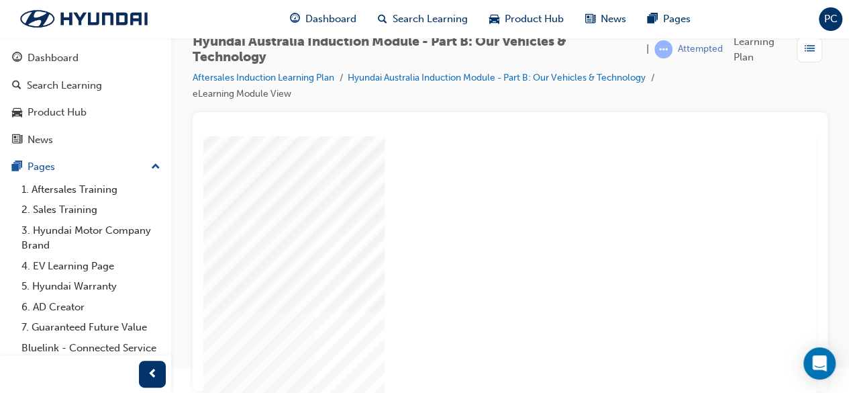
scroll to position [256, 309]
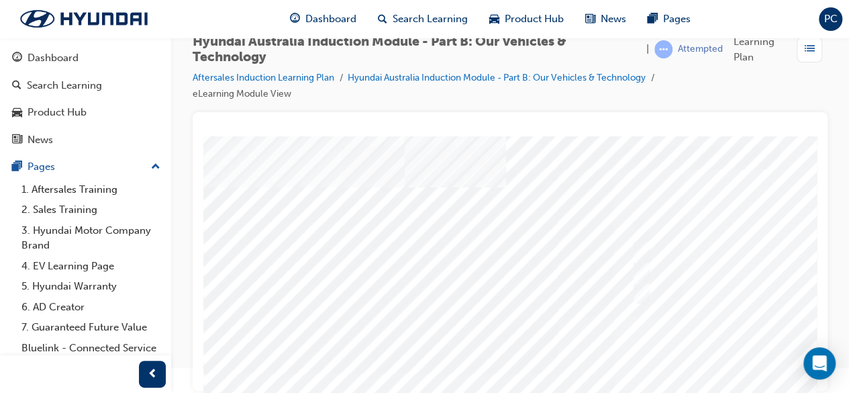
scroll to position [0, 0]
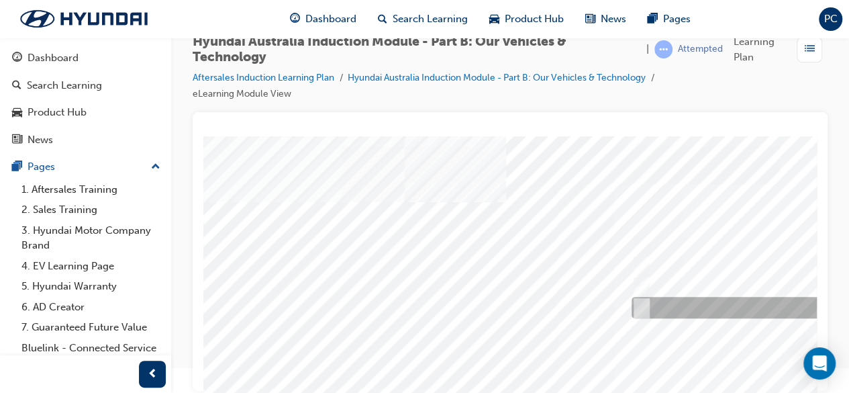
click at [637, 303] on input "5 years" at bounding box center [638, 308] width 15 height 15
radio input "true"
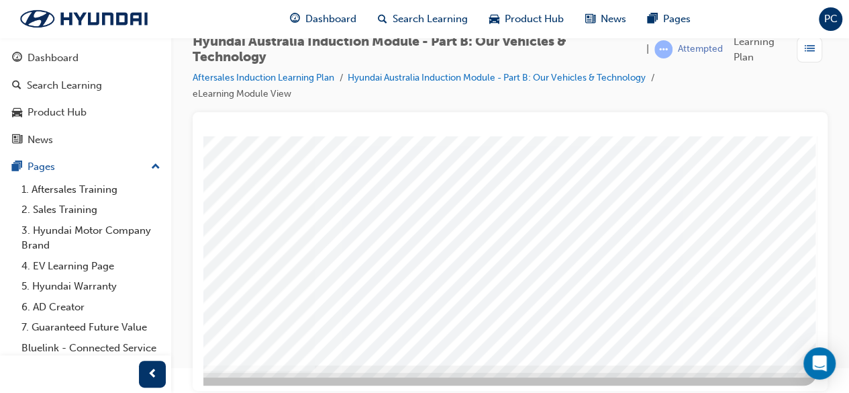
scroll to position [256, 309]
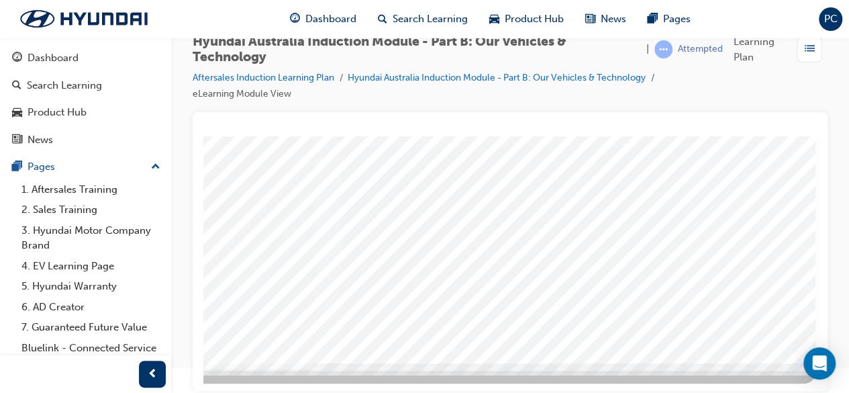
click at [605, 287] on div at bounding box center [360, 121] width 913 height 483
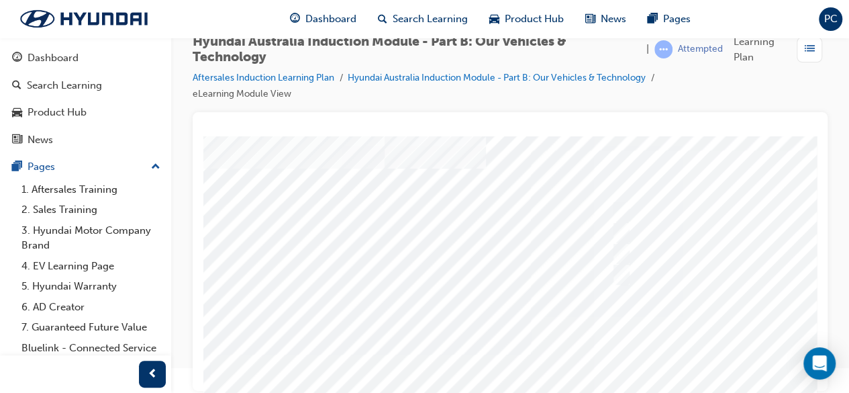
scroll to position [40, 20]
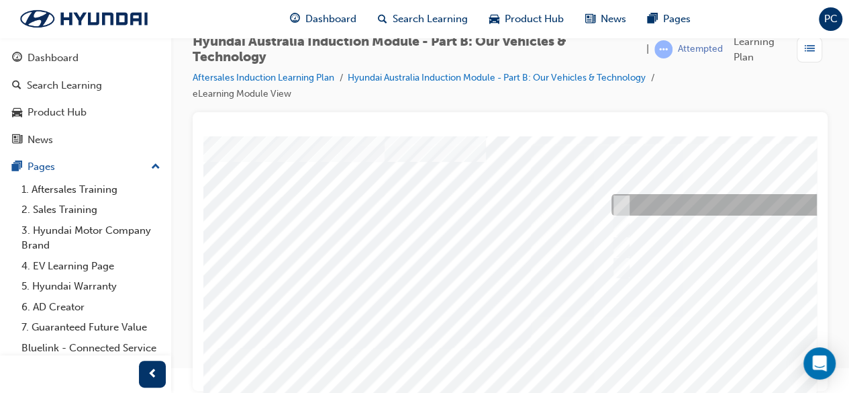
click at [619, 204] on input "Corner rascal" at bounding box center [618, 205] width 15 height 15
checkbox input "true"
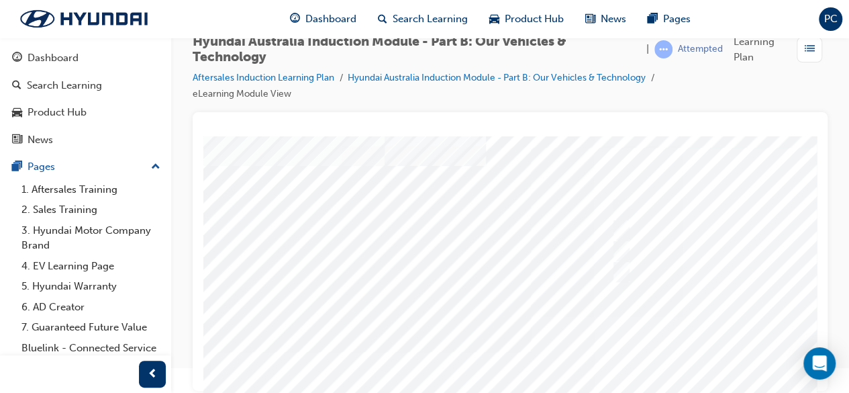
scroll to position [36, 20]
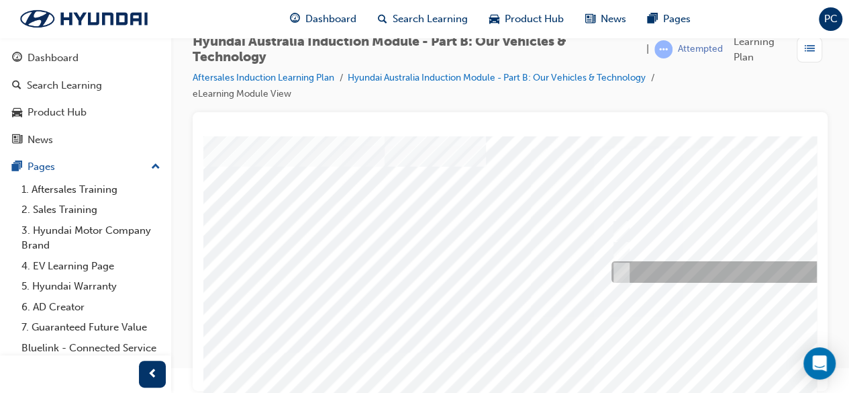
click at [621, 276] on input "Everyday sports car" at bounding box center [618, 272] width 15 height 15
checkbox input "true"
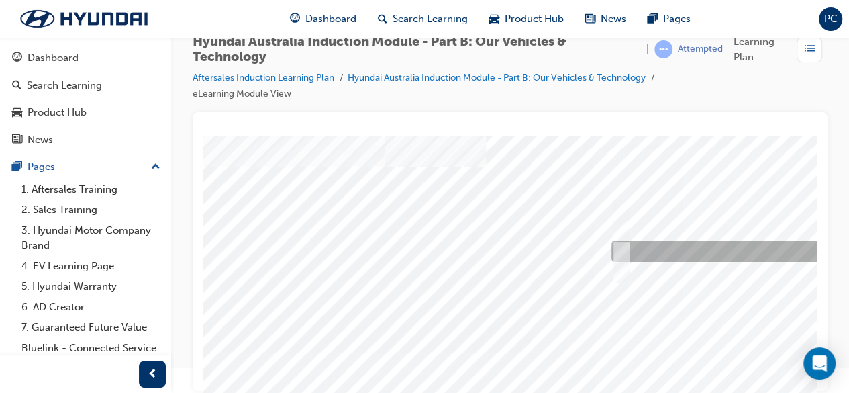
click at [625, 255] on div at bounding box center [831, 251] width 446 height 21
checkbox input "true"
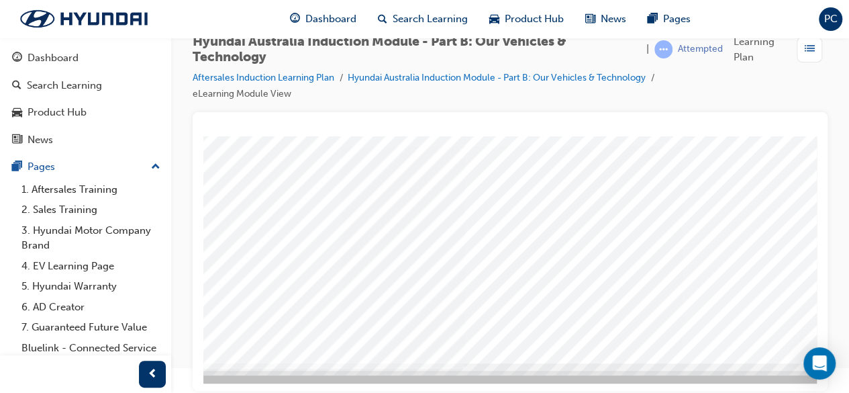
scroll to position [256, 150]
click at [642, 291] on div at bounding box center [510, 121] width 913 height 483
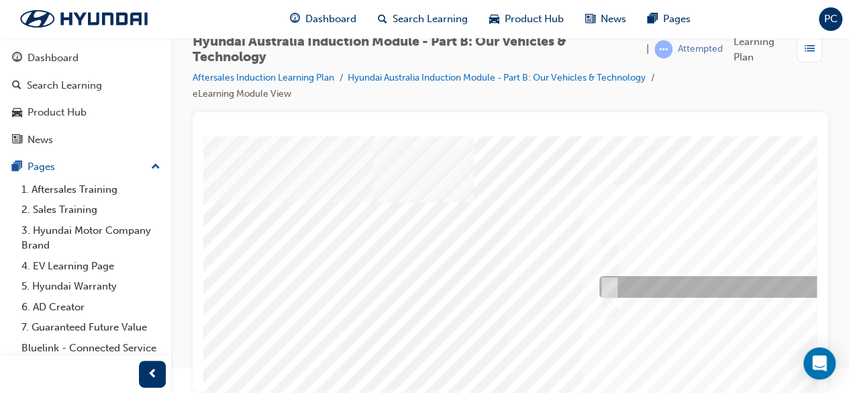
scroll to position [0, 33]
click at [608, 284] on input "Plug-in Hybrid" at bounding box center [605, 287] width 15 height 15
checkbox input "true"
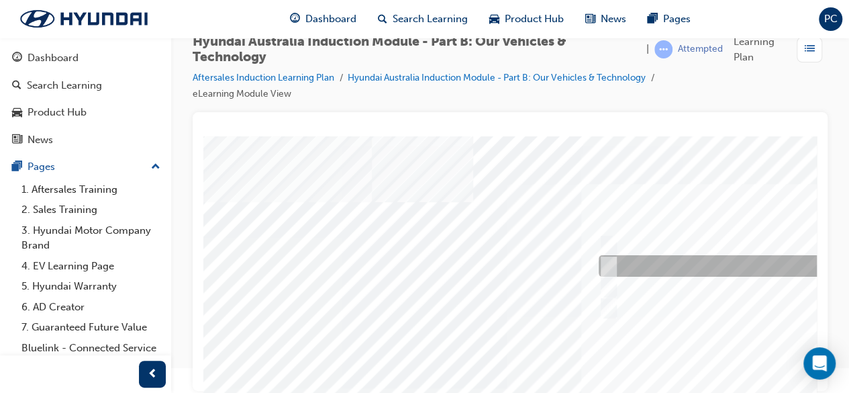
click at [603, 267] on input "Hybrid" at bounding box center [605, 266] width 15 height 15
checkbox input "true"
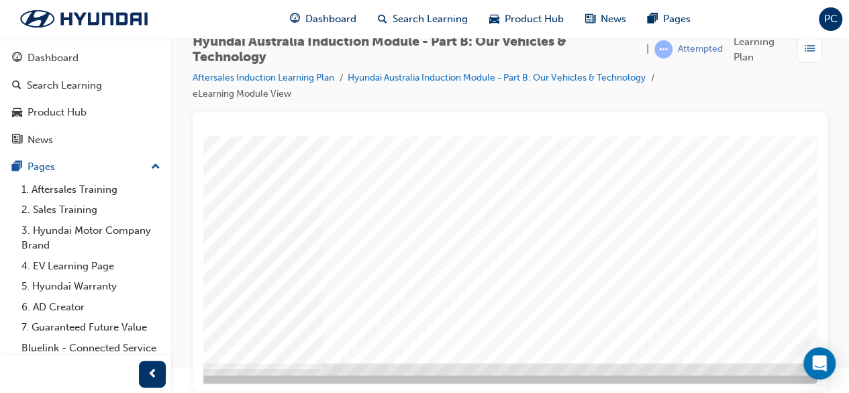
scroll to position [256, 309]
click at [577, 264] on div at bounding box center [360, 121] width 913 height 483
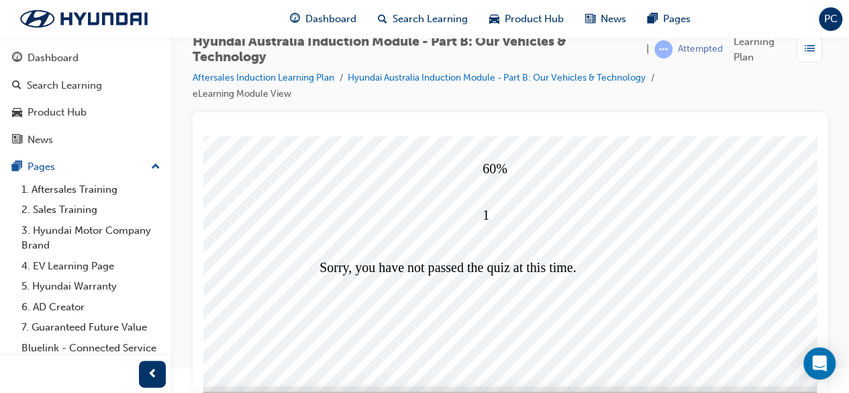
scroll to position [246, 204]
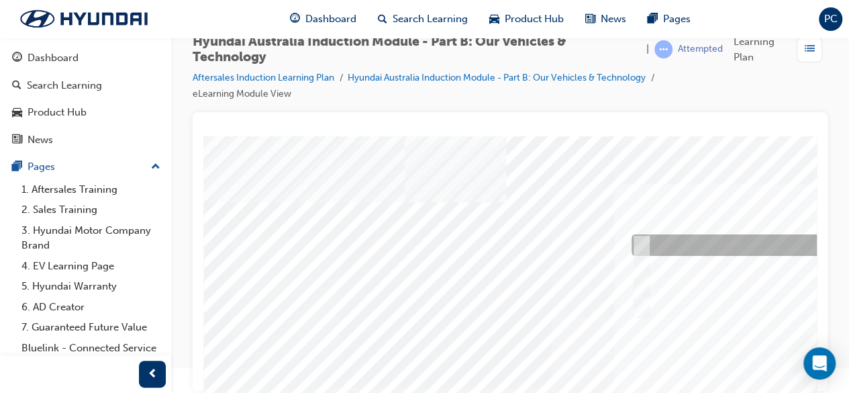
click at [648, 248] on div at bounding box center [853, 245] width 450 height 21
checkbox input "true"
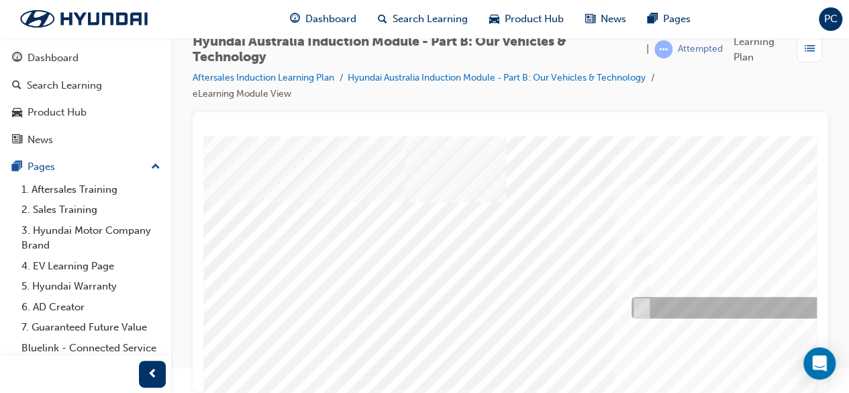
click at [639, 309] on input "Technology" at bounding box center [638, 308] width 15 height 15
checkbox input "true"
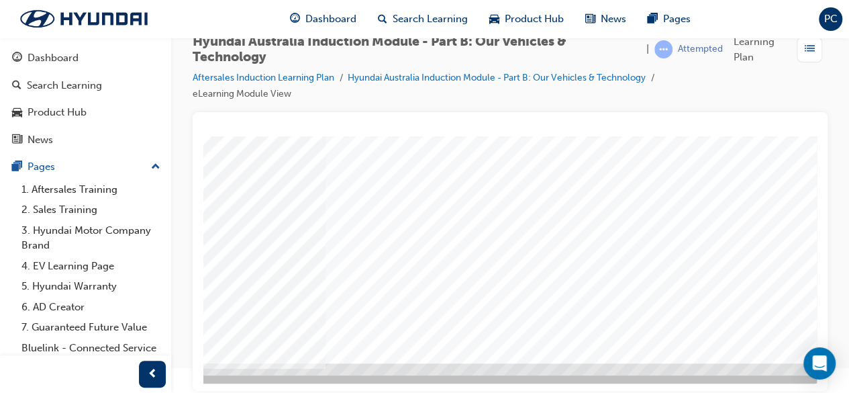
scroll to position [256, 289]
click at [621, 234] on div at bounding box center [370, 121] width 913 height 483
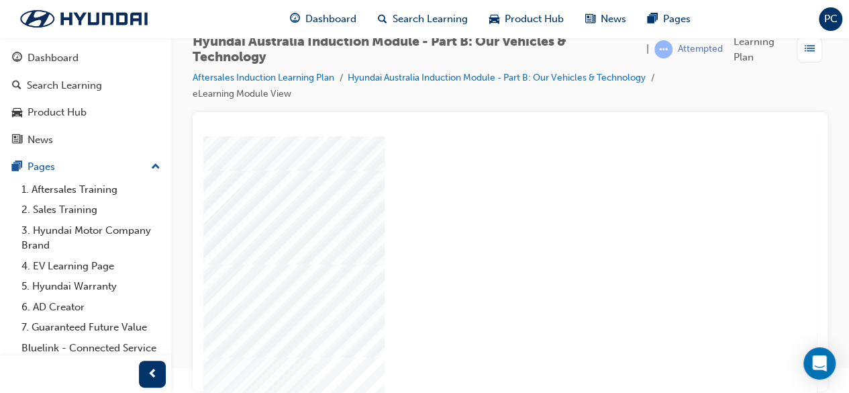
scroll to position [123, 309]
drag, startPoint x: 391, startPoint y: 279, endPoint x: 811, endPoint y: 252, distance: 420.9
drag, startPoint x: 623, startPoint y: 173, endPoint x: 816, endPoint y: 223, distance: 199.5
drag, startPoint x: 395, startPoint y: 156, endPoint x: 668, endPoint y: 411, distance: 374.1
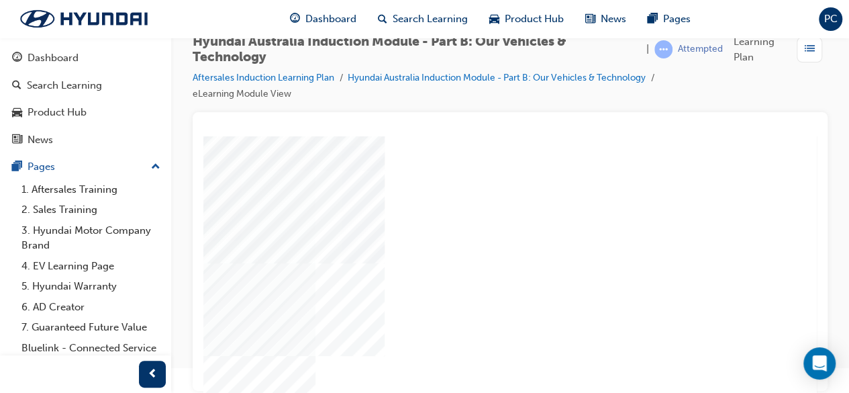
scroll to position [218, 309]
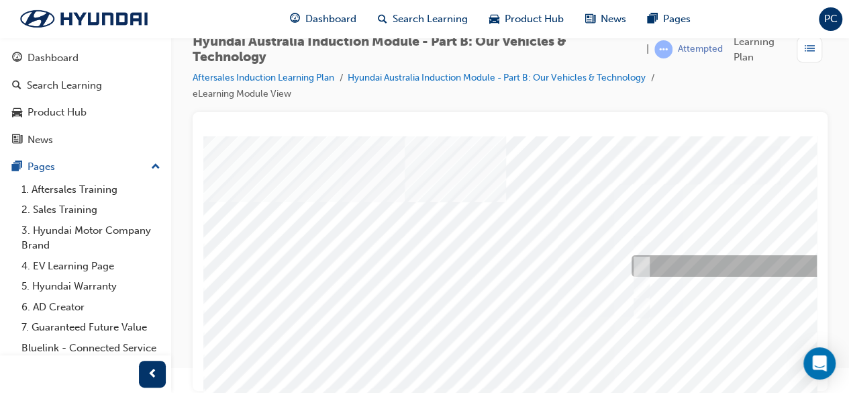
scroll to position [0, 0]
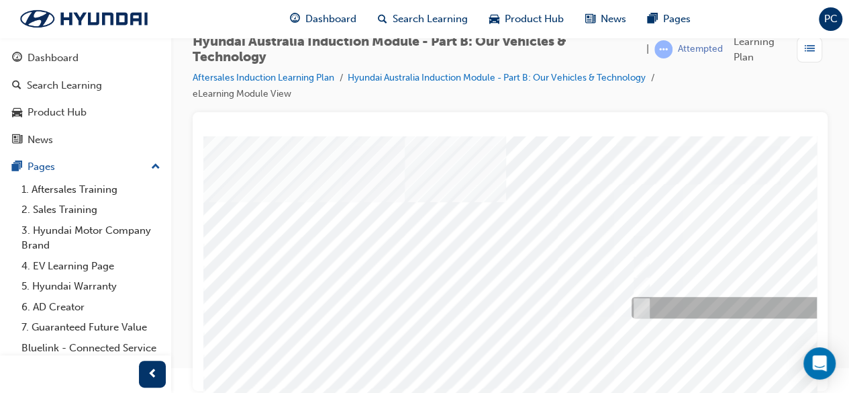
click at [690, 301] on div at bounding box center [851, 307] width 446 height 21
radio input "true"
click at [652, 303] on div at bounding box center [851, 307] width 446 height 21
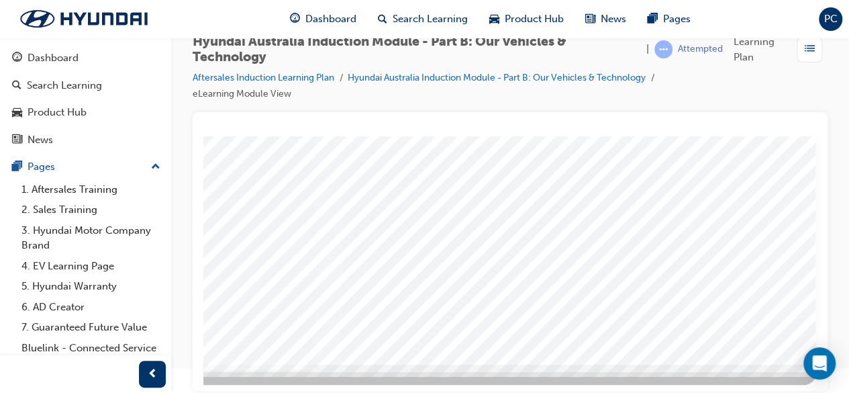
scroll to position [252, 309]
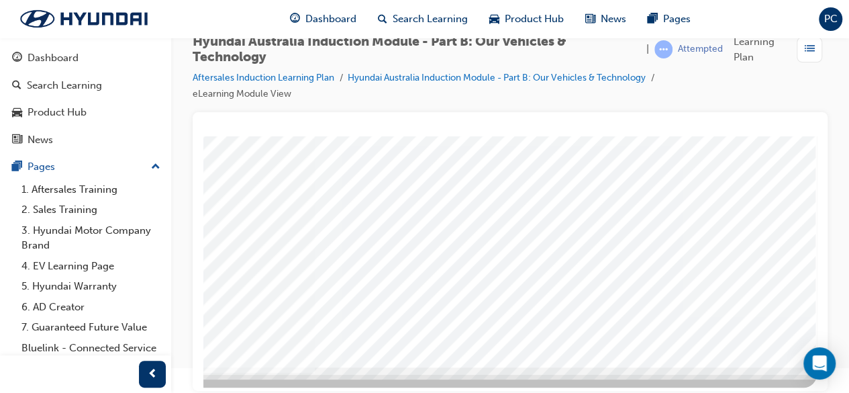
click at [667, 272] on div at bounding box center [360, 125] width 913 height 483
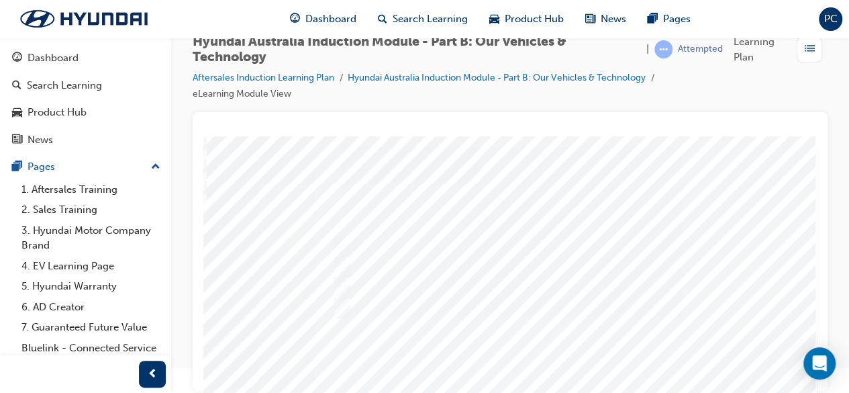
scroll to position [0, 0]
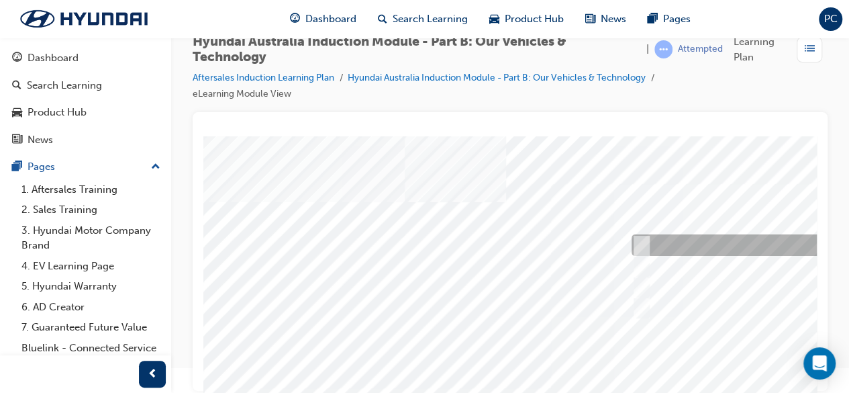
click at [650, 241] on div at bounding box center [851, 245] width 446 height 21
checkbox input "true"
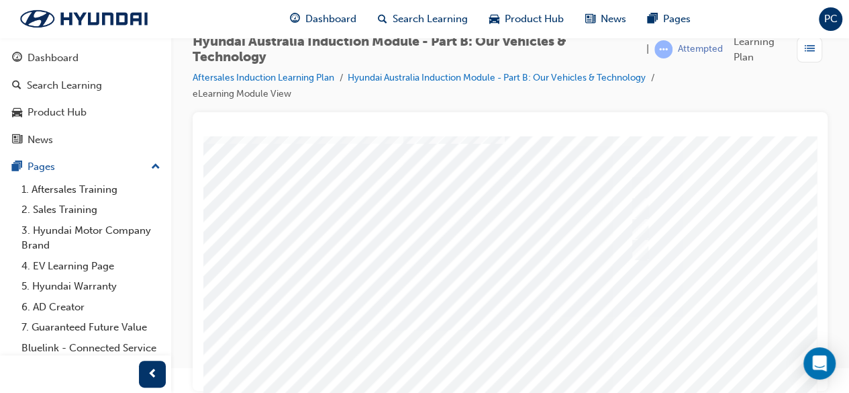
scroll to position [60, 1]
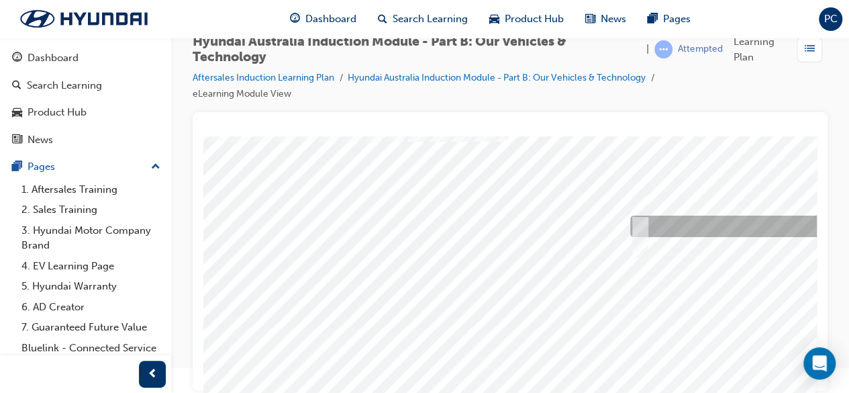
click at [632, 230] on input "Road to racetrack" at bounding box center [636, 226] width 15 height 15
checkbox input "true"
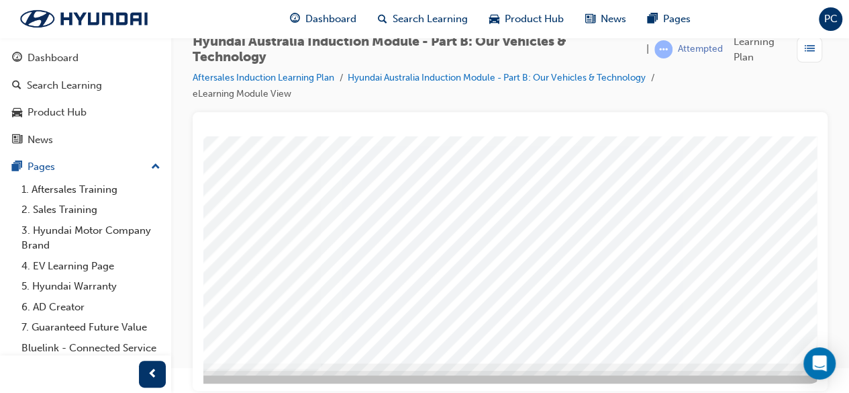
scroll to position [256, 309]
click at [609, 262] on div at bounding box center [360, 121] width 913 height 483
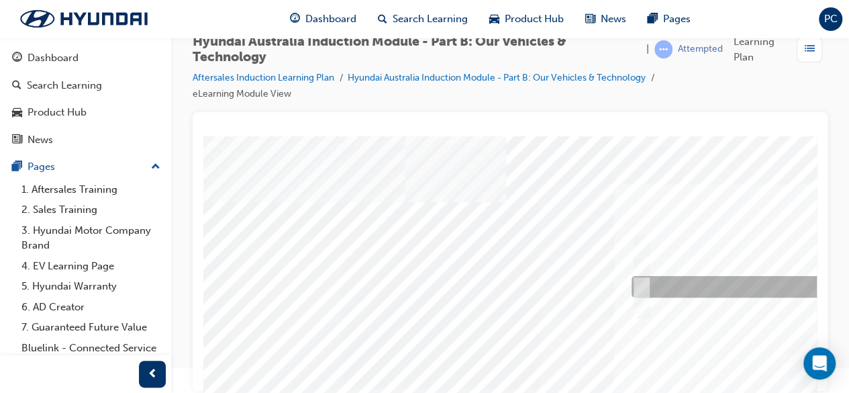
click at [646, 280] on div at bounding box center [851, 286] width 446 height 21
checkbox input "true"
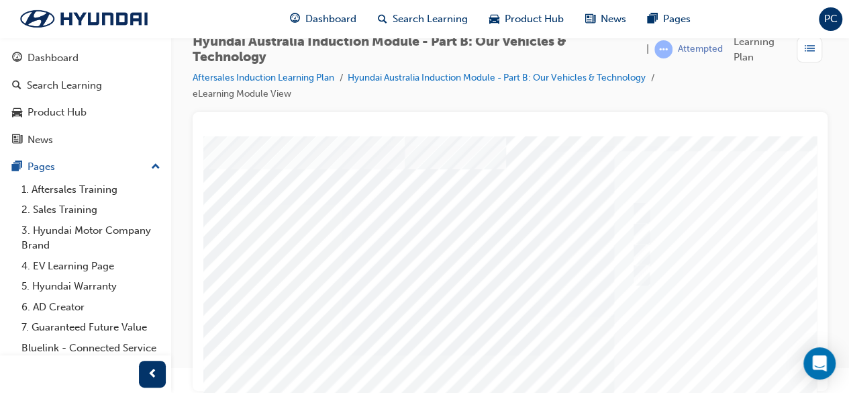
scroll to position [34, 0]
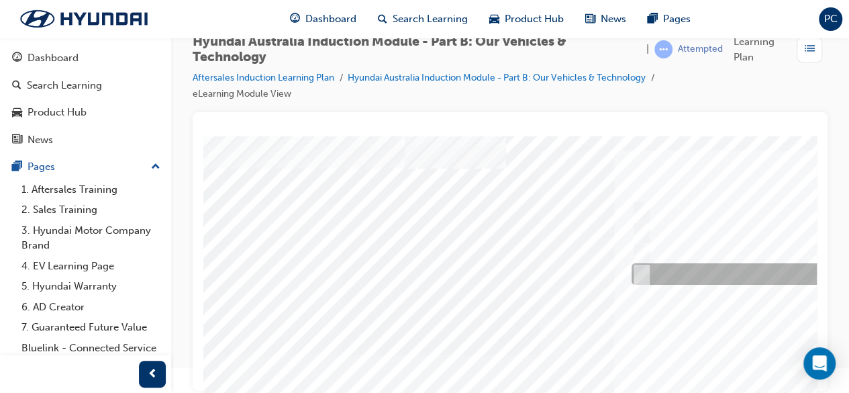
click at [645, 279] on input "Hydrogen Fuel Cell" at bounding box center [638, 274] width 15 height 15
checkbox input "true"
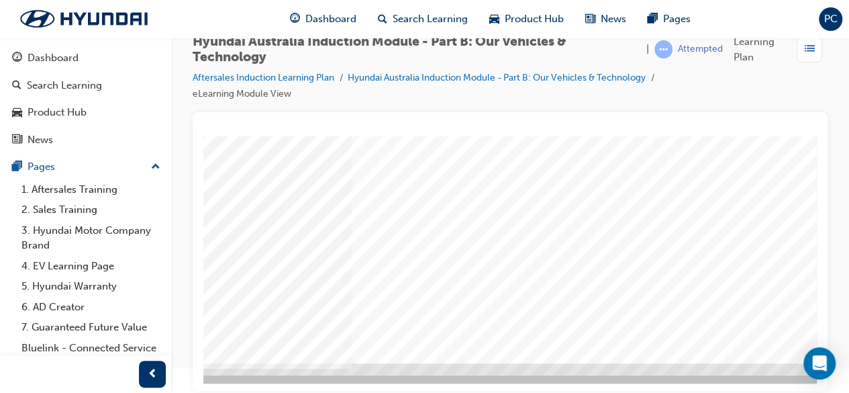
scroll to position [256, 263]
click at [635, 221] on div at bounding box center [396, 121] width 913 height 483
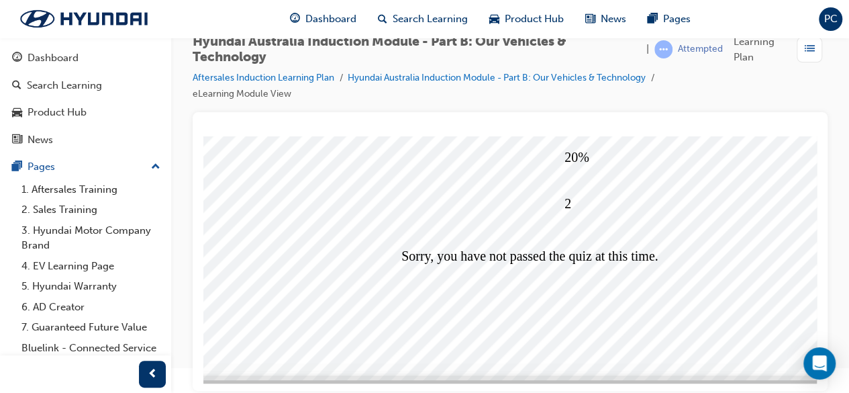
scroll to position [256, 127]
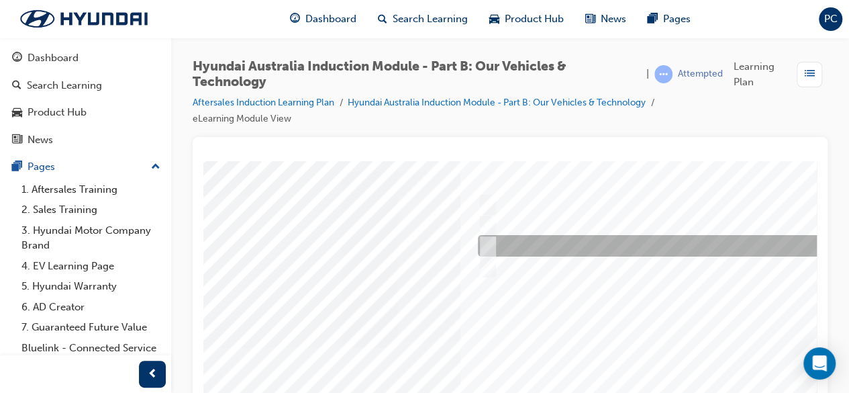
scroll to position [0, 154]
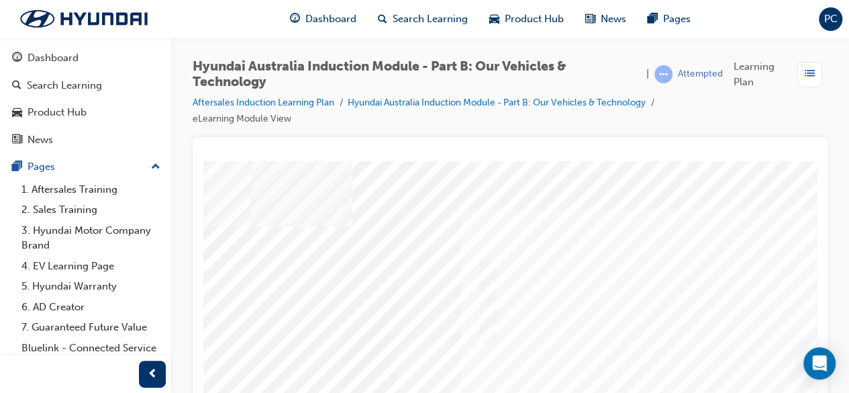
click at [833, 16] on span "PC" at bounding box center [830, 18] width 13 height 15
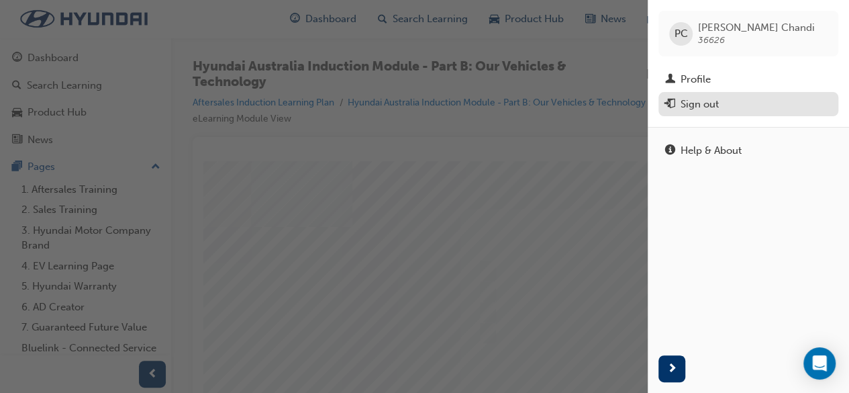
click at [737, 103] on div "Sign out" at bounding box center [748, 104] width 166 height 17
